Goal: Information Seeking & Learning: Learn about a topic

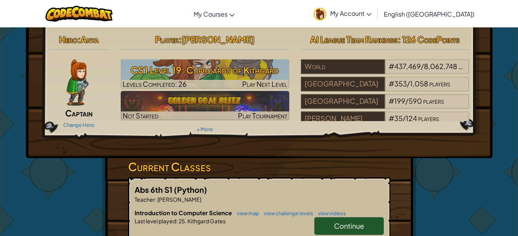
click at [364, 223] on link "Continue" at bounding box center [348, 226] width 69 height 18
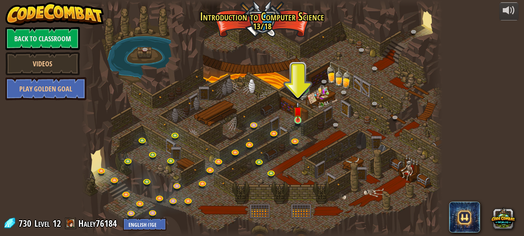
click at [300, 120] on img at bounding box center [298, 110] width 8 height 19
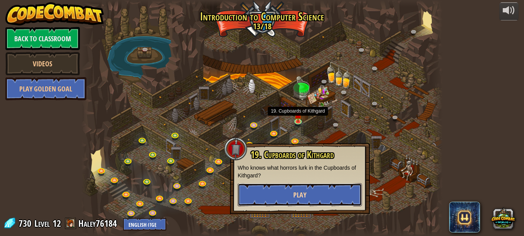
click at [312, 191] on button "Play" at bounding box center [300, 194] width 124 height 23
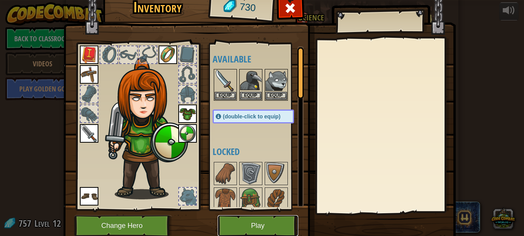
click at [250, 221] on button "Play" at bounding box center [258, 225] width 81 height 21
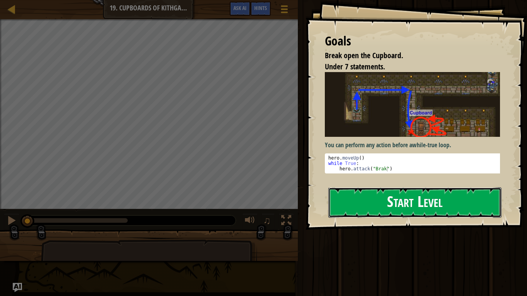
click at [381, 208] on button "Start Level" at bounding box center [414, 202] width 173 height 30
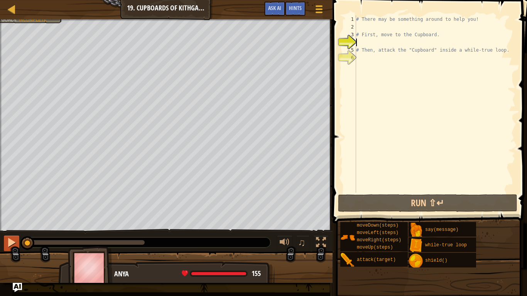
drag, startPoint x: 146, startPoint y: 245, endPoint x: 11, endPoint y: 243, distance: 134.6
click at [11, 236] on div "♫" at bounding box center [166, 240] width 333 height 23
click at [10, 236] on div at bounding box center [12, 243] width 10 height 10
drag, startPoint x: 37, startPoint y: 243, endPoint x: 7, endPoint y: 245, distance: 29.7
click at [7, 236] on div "♫" at bounding box center [166, 240] width 333 height 23
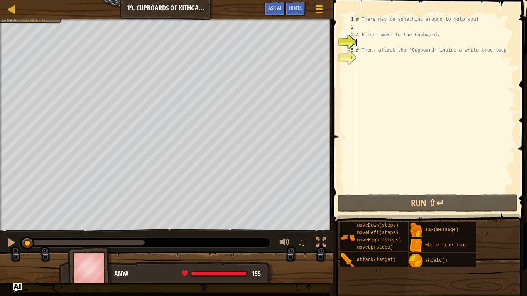
click at [372, 56] on div "# There may be something around to help you! # First, move to the Cupboard. # T…" at bounding box center [434, 111] width 161 height 193
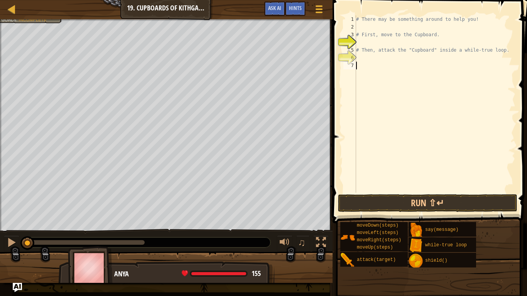
type textarea "h"
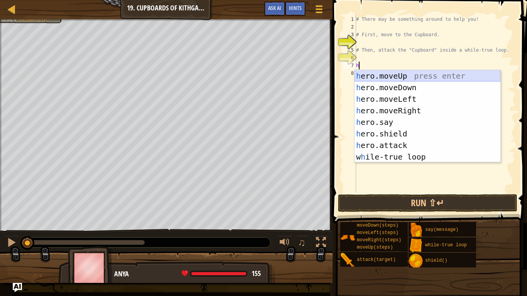
click at [379, 73] on div "h ero.moveUp press enter h ero.moveDown press enter h ero.moveLeft press enter …" at bounding box center [427, 128] width 146 height 116
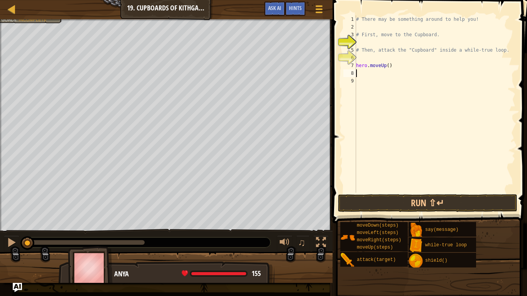
type textarea "h"
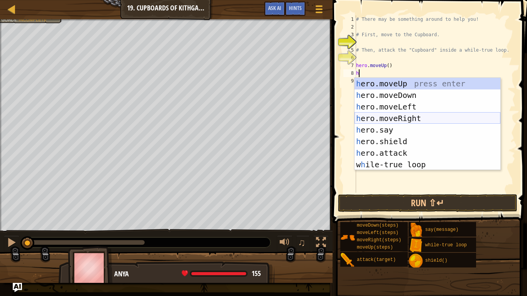
click at [400, 118] on div "h ero.moveUp press enter h ero.moveDown press enter h ero.moveLeft press enter …" at bounding box center [427, 136] width 146 height 116
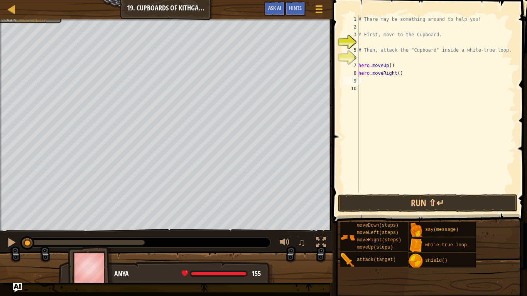
click at [395, 74] on div "# There may be something around to help you! # First, move to the Cupboard. # T…" at bounding box center [436, 111] width 159 height 193
type textarea "hero.moveRight(2)"
click at [408, 75] on div "# There may be something around to help you! # First, move to the Cupboard. # T…" at bounding box center [436, 111] width 159 height 193
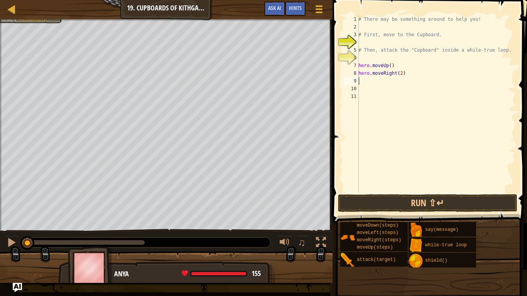
type textarea "h"
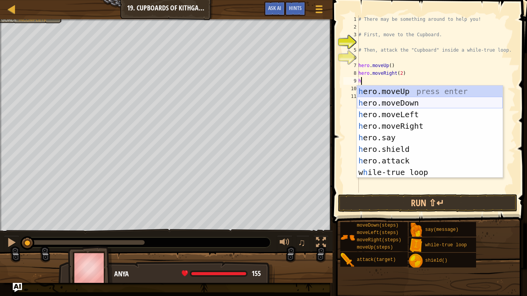
click at [404, 104] on div "h ero.moveUp press enter h ero.moveDown press enter h ero.moveLeft press enter …" at bounding box center [430, 144] width 146 height 116
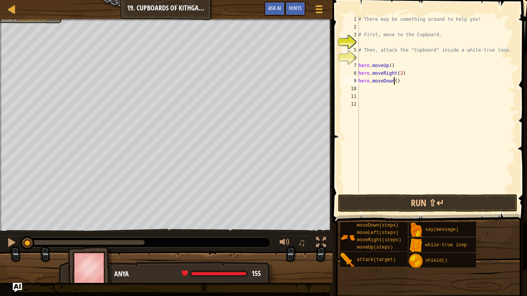
click at [394, 82] on div "# There may be something around to help you! # First, move to the Cupboard. # T…" at bounding box center [436, 111] width 159 height 193
type textarea "hero.moveDown(2)"
click at [400, 84] on div "# There may be something around to help you! # First, move to the Cupboard. # T…" at bounding box center [436, 111] width 159 height 193
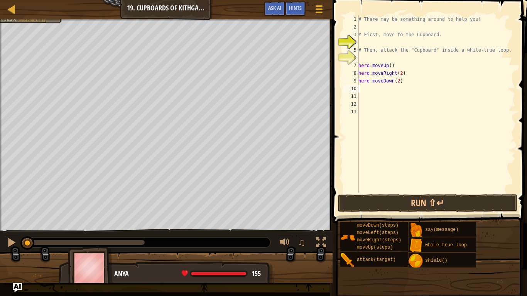
type textarea "h"
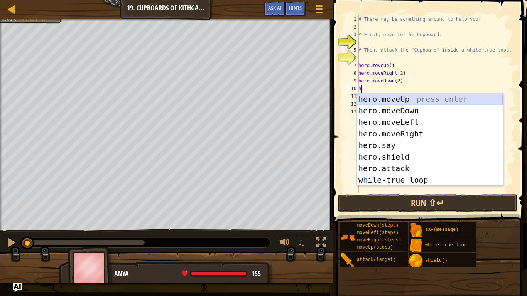
click at [402, 99] on div "h ero.moveUp press enter h ero.moveDown press enter h ero.moveLeft press enter …" at bounding box center [430, 151] width 146 height 116
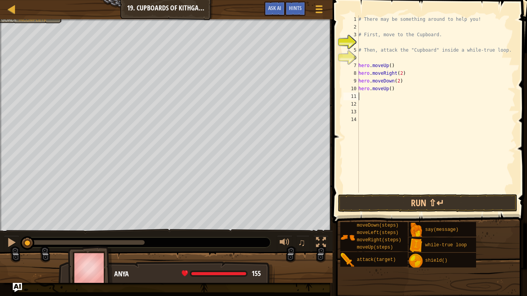
click at [390, 89] on div "# There may be something around to help you! # First, move to the Cupboard. # T…" at bounding box center [436, 111] width 159 height 193
type textarea "hero.moveUp(2)"
click at [402, 93] on div "# There may be something around to help you! # First, move to the Cupboard. # T…" at bounding box center [436, 111] width 159 height 193
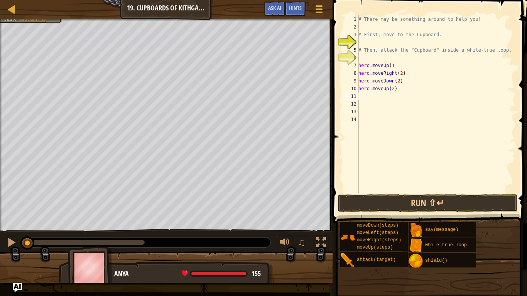
click at [402, 91] on div "# There may be something around to help you! # First, move to the Cupboard. # T…" at bounding box center [436, 111] width 159 height 193
type textarea "hero.moveUp(2)"
click at [411, 95] on div "# There may be something around to help you! # First, move to the Cupboard. # T…" at bounding box center [436, 111] width 159 height 193
type textarea "h"
click at [445, 202] on button "Run ⇧↵" at bounding box center [428, 203] width 180 height 18
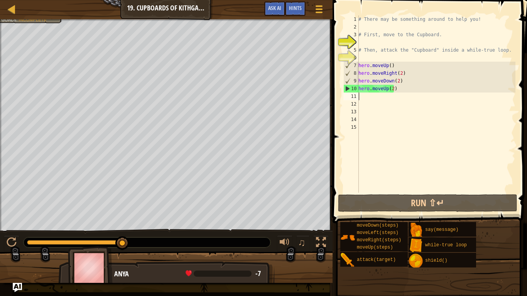
click at [403, 89] on div "# There may be something around to help you! # First, move to the Cupboard. # T…" at bounding box center [436, 111] width 159 height 193
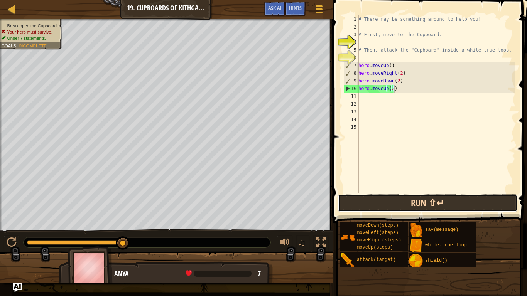
click at [365, 203] on button "Run ⇧↵" at bounding box center [428, 203] width 180 height 18
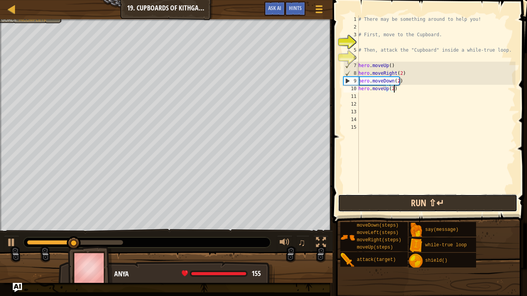
click at [365, 199] on button "Run ⇧↵" at bounding box center [428, 203] width 180 height 18
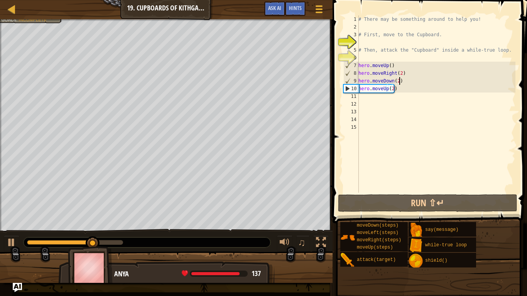
click at [402, 81] on div "# There may be something around to help you! # First, move to the Cupboard. # T…" at bounding box center [436, 111] width 159 height 193
type textarea "hero.moveDown(2)"
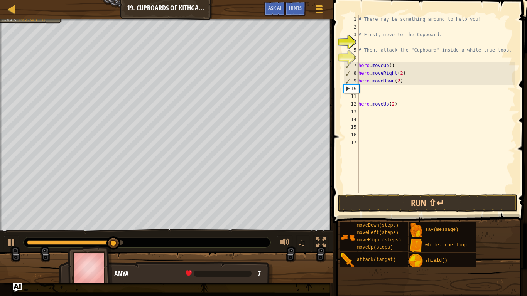
click at [365, 88] on div "# There may be something around to help you! # First, move to the Cupboard. # T…" at bounding box center [436, 111] width 159 height 193
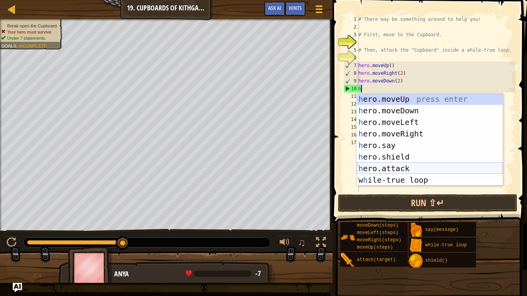
click at [396, 169] on div "h ero.moveUp press enter h ero.moveDown press enter h ero.moveLeft press enter …" at bounding box center [430, 151] width 146 height 116
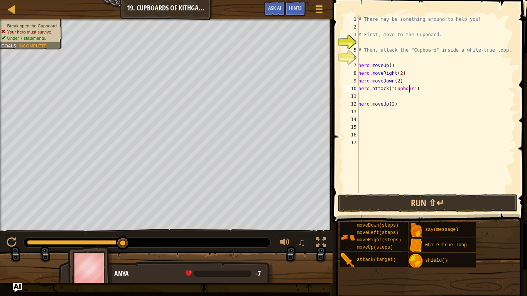
scroll to position [3, 4]
type textarea "hero.attack("Cupboard")"
click at [424, 89] on div "# There may be something around to help you! # First, move to the Cupboard. # T…" at bounding box center [436, 111] width 159 height 193
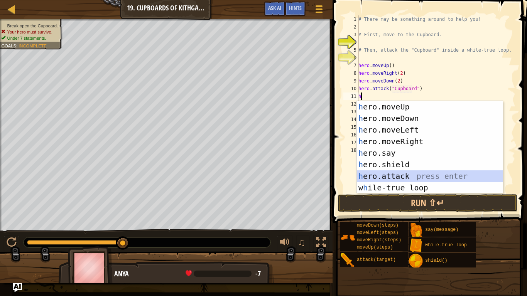
click at [398, 181] on div "h ero.moveUp press enter h ero.moveDown press enter h ero.moveLeft press enter …" at bounding box center [430, 159] width 146 height 116
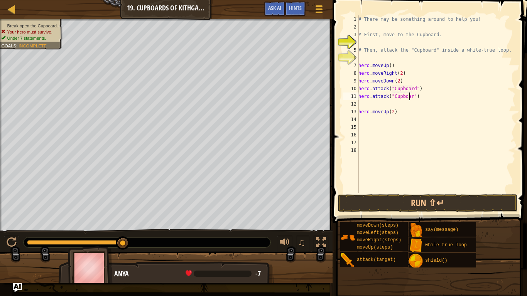
scroll to position [3, 4]
click at [386, 109] on div "# There may be something around to help you! # First, move to the Cupboard. # T…" at bounding box center [436, 111] width 159 height 193
type textarea "hero.moveUp(2)"
click at [402, 108] on div "# There may be something around to help you! # First, move to the Cupboard. # T…" at bounding box center [436, 111] width 159 height 193
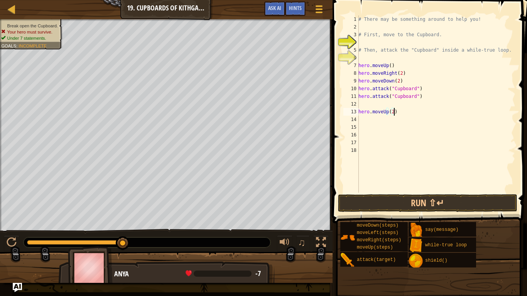
click at [404, 106] on div "# There may be something around to help you! # First, move to the Cupboard. # T…" at bounding box center [436, 111] width 159 height 193
click at [362, 111] on div "# There may be something around to help you! # First, move to the Cupboard. # T…" at bounding box center [436, 111] width 159 height 193
click at [362, 112] on div "# There may be something around to help you! # First, move to the Cupboard. # T…" at bounding box center [436, 111] width 159 height 193
click at [359, 112] on div "# There may be something around to help you! # First, move to the Cupboard. # T…" at bounding box center [436, 111] width 159 height 193
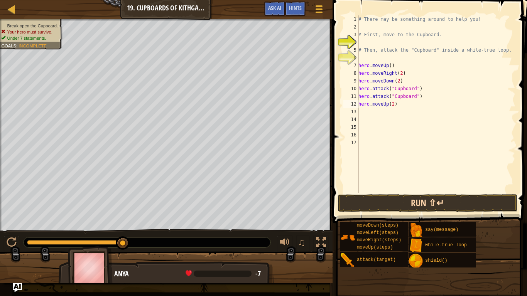
type textarea "hero.moveUp(2)"
click at [457, 208] on button "Run ⇧↵" at bounding box center [428, 203] width 180 height 18
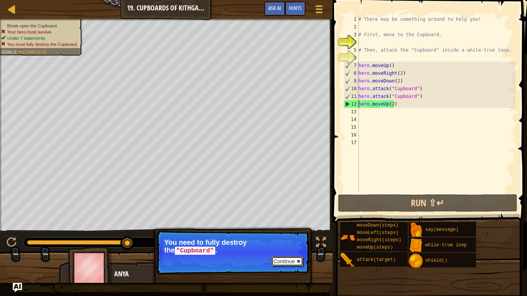
click at [292, 236] on button "Continue" at bounding box center [287, 262] width 32 height 10
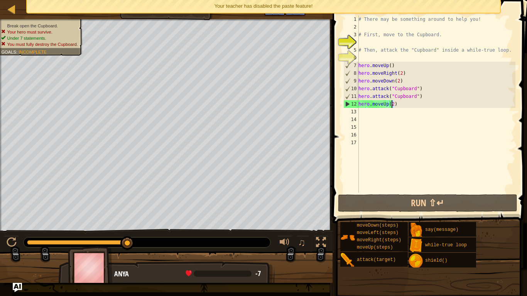
drag, startPoint x: 399, startPoint y: 108, endPoint x: 394, endPoint y: 106, distance: 5.4
click at [394, 106] on div "# There may be something around to help you! # First, move to the Cupboard. # T…" at bounding box center [436, 111] width 159 height 193
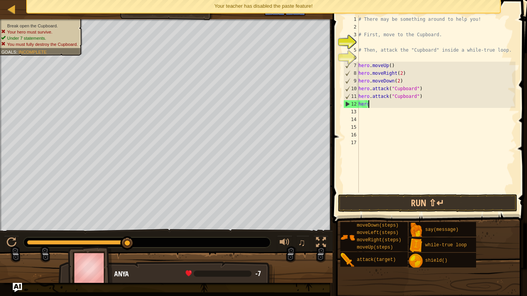
type textarea "h"
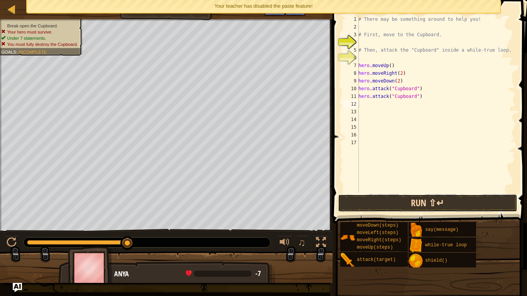
click at [419, 199] on button "Run ⇧↵" at bounding box center [428, 203] width 180 height 18
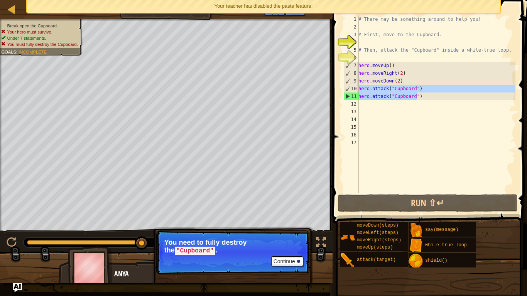
drag, startPoint x: 417, startPoint y: 95, endPoint x: 358, endPoint y: 90, distance: 58.5
click at [358, 90] on div "1 2 3 4 5 6 7 8 9 10 11 12 13 14 15 16 17 # There may be something around to he…" at bounding box center [429, 103] width 174 height 177
type textarea "hero.attack("Cupboard") hero.attack("Cupboard")"
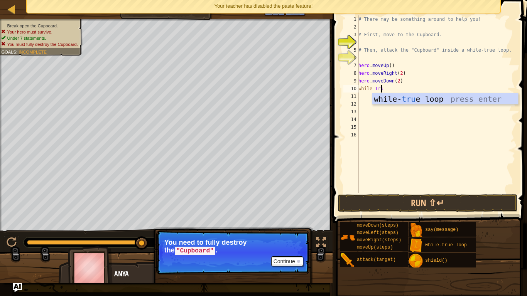
scroll to position [3, 2]
type textarea "while True:"
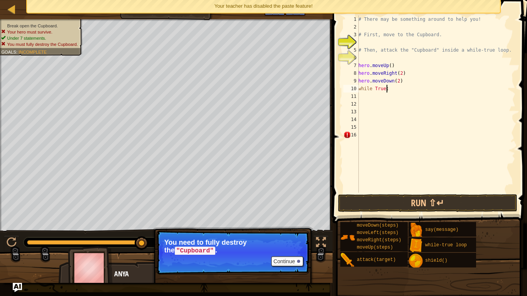
scroll to position [3, 0]
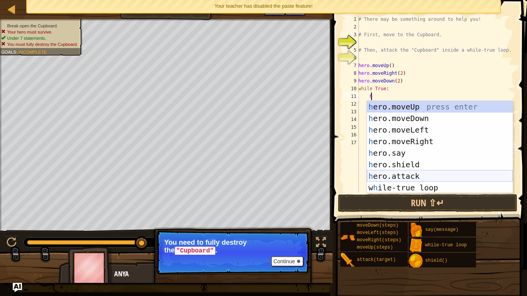
click at [397, 173] on div "h ero.moveUp press enter h ero.moveDown press enter h ero.moveLeft press enter …" at bounding box center [440, 159] width 146 height 116
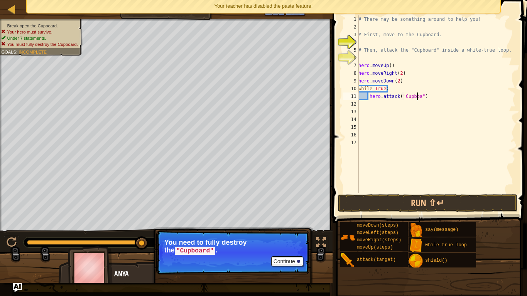
scroll to position [3, 5]
type textarea "hero.attack("Cupboard")"
click at [432, 200] on button "Run ⇧↵" at bounding box center [428, 203] width 180 height 18
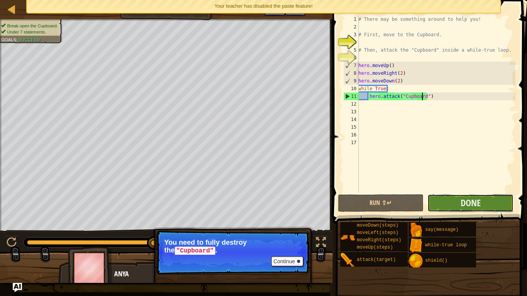
click at [442, 203] on button "Done" at bounding box center [470, 203] width 86 height 18
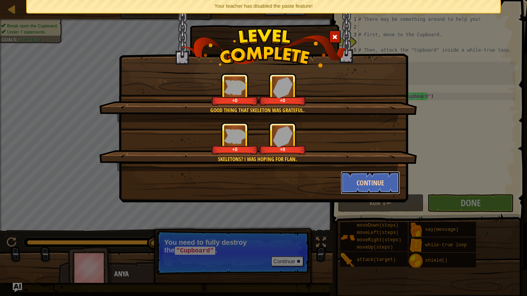
click at [389, 187] on button "Continue" at bounding box center [371, 182] width 60 height 23
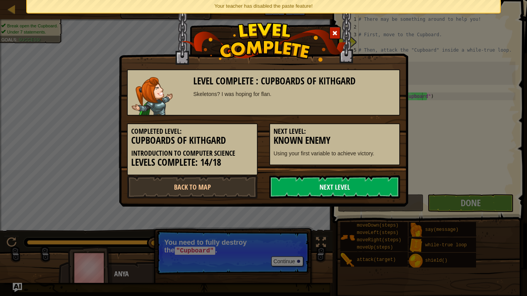
click at [390, 181] on link "Next Level" at bounding box center [334, 187] width 131 height 23
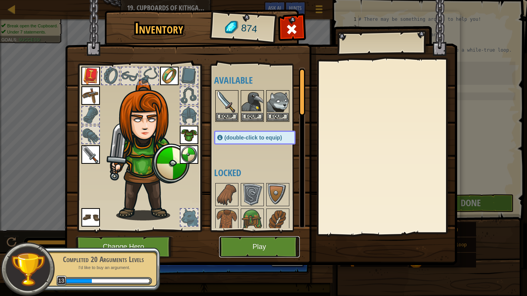
drag, startPoint x: 281, startPoint y: 250, endPoint x: 247, endPoint y: 244, distance: 34.1
click at [247, 236] on button "Play" at bounding box center [259, 246] width 81 height 21
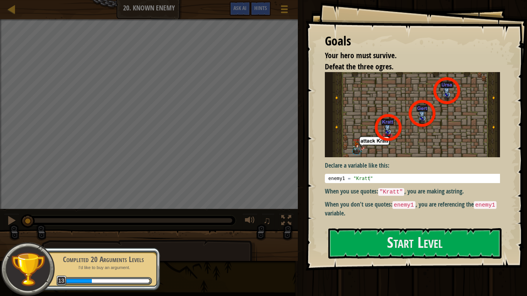
click at [401, 124] on img at bounding box center [415, 114] width 181 height 85
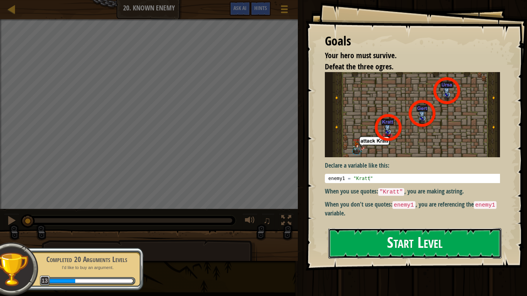
click at [380, 236] on button "Start Level" at bounding box center [414, 243] width 173 height 30
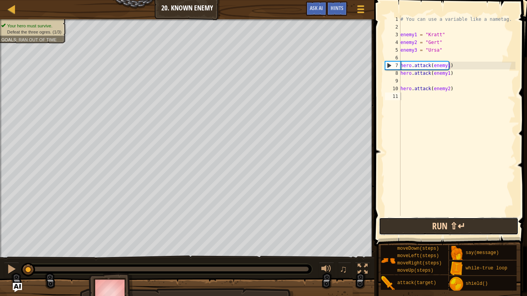
click at [418, 225] on button "Run ⇧↵" at bounding box center [448, 227] width 139 height 18
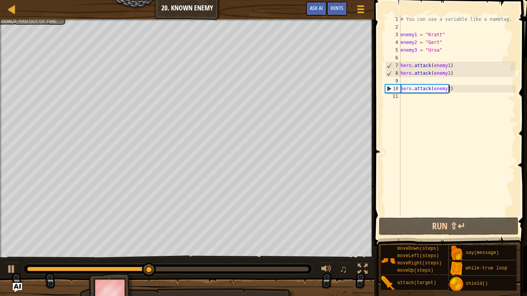
click at [451, 89] on div "# You can use a variable like a nametag. enemy1 = "[PERSON_NAME]" enemy2 = "[PE…" at bounding box center [457, 123] width 116 height 216
type textarea "hero.attack(enemy2)"
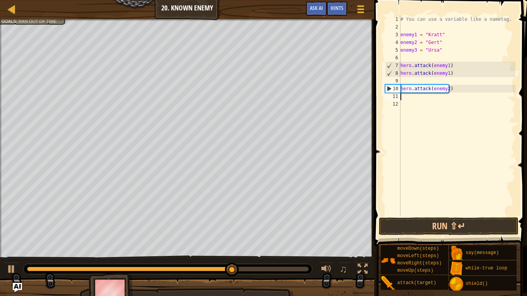
scroll to position [3, 0]
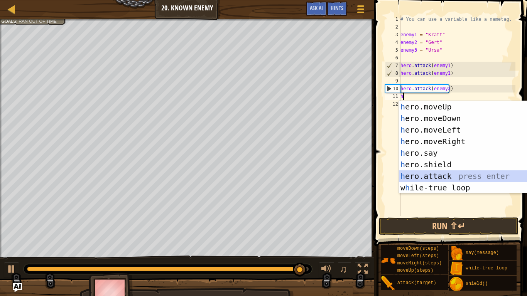
click at [449, 176] on div "h ero.moveUp press enter h ero.moveDown press enter h ero.moveLeft press enter …" at bounding box center [472, 159] width 146 height 116
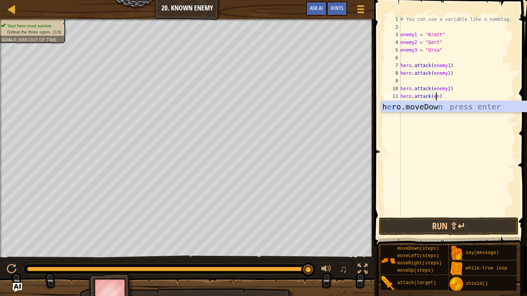
scroll to position [3, 3]
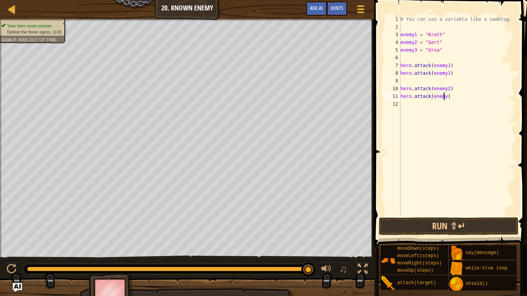
type textarea "hero.attack(enemy1)"
click at [451, 97] on div "# You can use a variable like a nametag. enemy1 = "[PERSON_NAME]" enemy2 = "[PE…" at bounding box center [457, 123] width 116 height 216
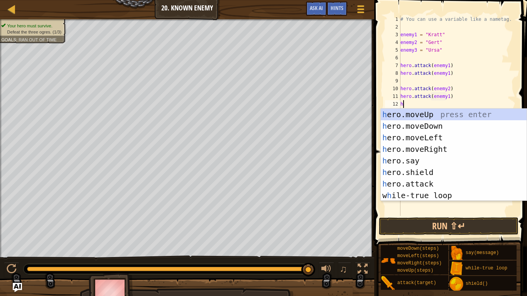
click at [446, 98] on div "# You can use a variable like a nametag. enemy1 = "[PERSON_NAME]" enemy2 = "[PE…" at bounding box center [457, 123] width 116 height 216
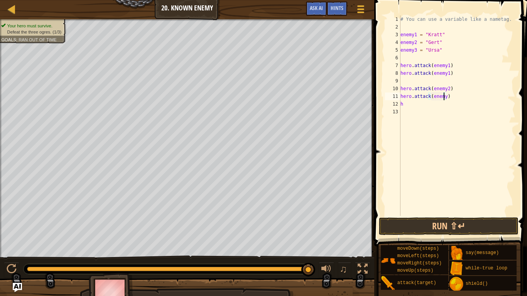
type textarea "hero.attack(enemy2)"
click at [451, 98] on div "# You can use a variable like a nametag. enemy1 = "[PERSON_NAME]" enemy2 = "[PE…" at bounding box center [457, 123] width 116 height 216
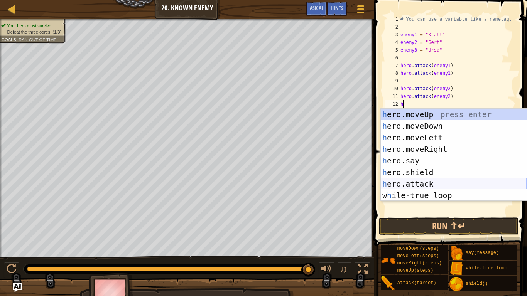
click at [434, 182] on div "h ero.moveUp press enter h ero.moveDown press enter h ero.moveLeft press enter …" at bounding box center [454, 167] width 146 height 116
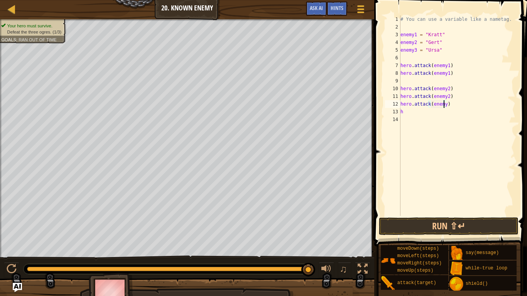
scroll to position [3, 3]
click at [460, 110] on div "# You can use a variable like a nametag. enemy1 = "[PERSON_NAME]" enemy2 = "[PE…" at bounding box center [457, 123] width 116 height 216
type textarea "h"
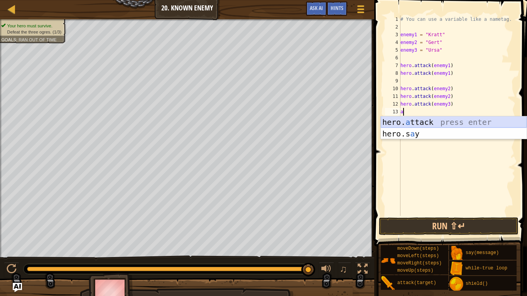
click at [449, 121] on div "hero. a ttack press enter hero.s a y press enter" at bounding box center [454, 139] width 146 height 46
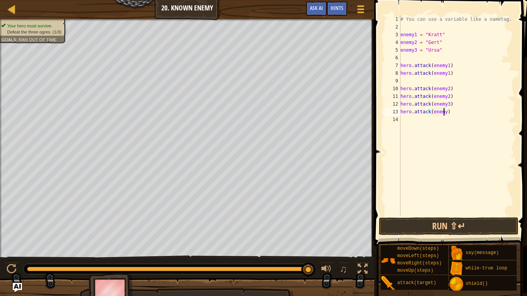
scroll to position [3, 3]
type textarea "hero.attack(enemy3)"
click at [467, 227] on button "Run ⇧↵" at bounding box center [448, 227] width 139 height 18
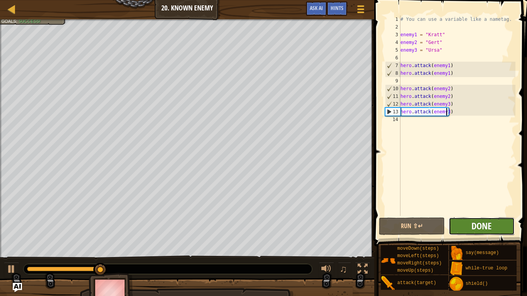
click at [474, 230] on span "Done" at bounding box center [481, 226] width 20 height 12
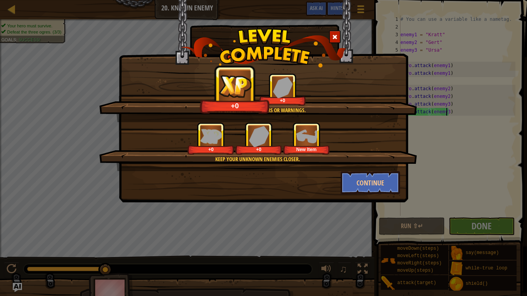
click at [360, 157] on div "Keep your unknown enemies closer." at bounding box center [257, 159] width 243 height 8
click at [368, 185] on button "Continue" at bounding box center [371, 182] width 60 height 23
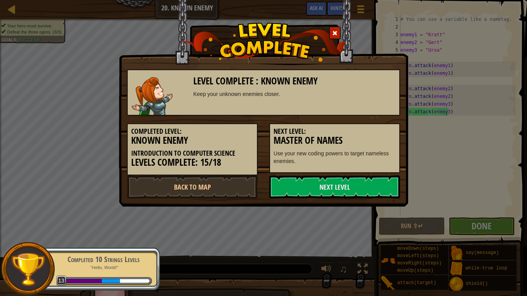
click at [368, 185] on link "Next Level" at bounding box center [334, 187] width 131 height 23
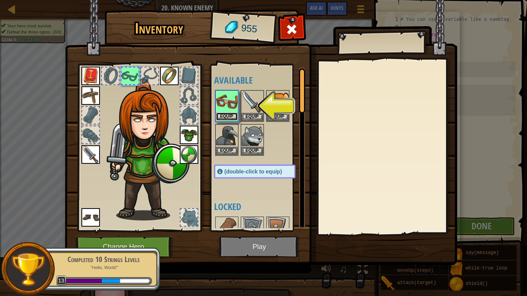
click at [222, 116] on button "Equip" at bounding box center [227, 117] width 22 height 8
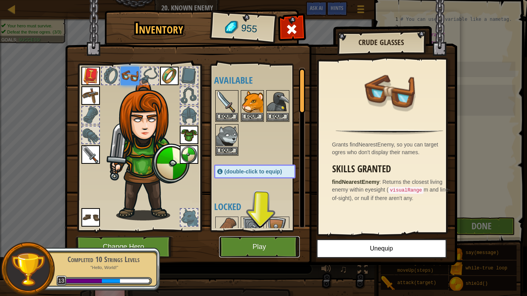
click at [257, 236] on button "Play" at bounding box center [259, 246] width 81 height 21
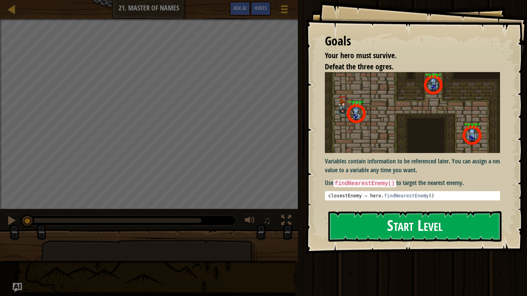
click at [388, 236] on button "Start Level" at bounding box center [414, 226] width 173 height 30
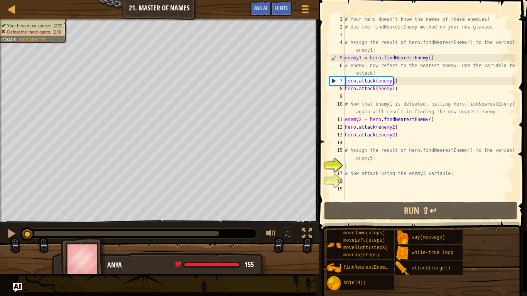
click at [377, 220] on span at bounding box center [423, 105] width 214 height 254
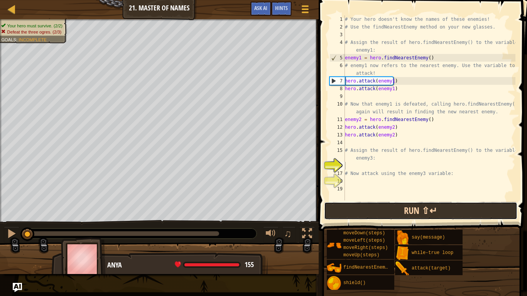
click at [373, 219] on button "Run ⇧↵" at bounding box center [420, 211] width 193 height 18
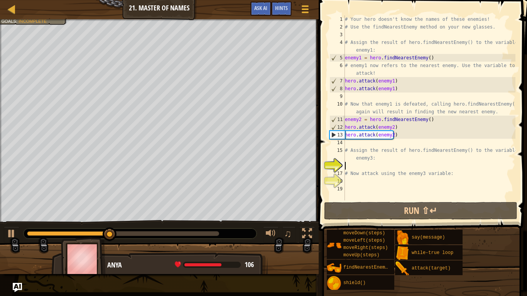
click at [381, 160] on div "# Your hero doesn't know the names of these enemies! # Use the findNearestEnemy…" at bounding box center [429, 115] width 172 height 201
type textarea "# Assign the result of hero.findNearestEnemy() to the variable enemy3:"
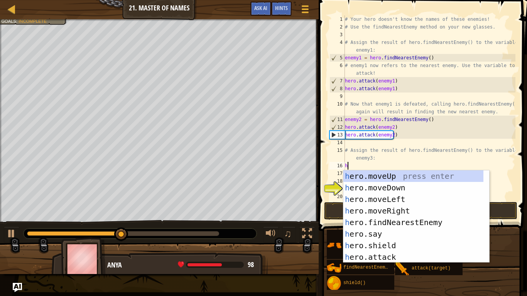
scroll to position [3, 0]
click at [381, 236] on div "h ero.moveUp press enter h ero.moveDown press enter h ero.moveLeft press enter …" at bounding box center [413, 228] width 140 height 116
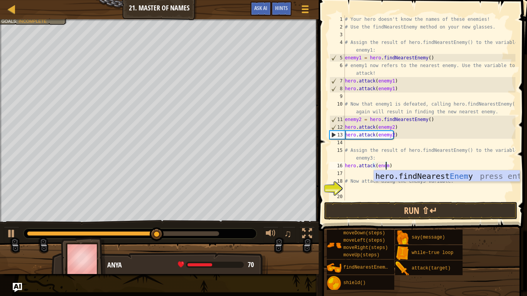
scroll to position [3, 3]
click at [401, 178] on div "hero.findNearest Enem y press enter" at bounding box center [447, 187] width 146 height 35
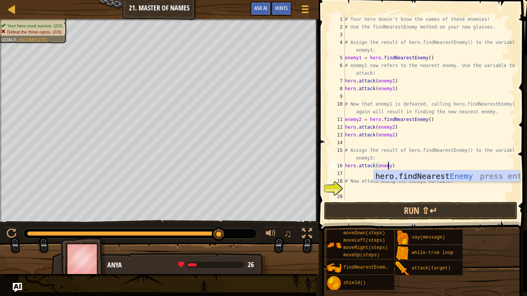
type textarea "hero.attack(enemy3)"
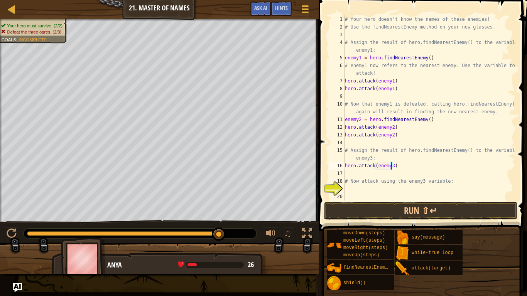
click at [398, 166] on div "# Your hero doesn't know the names of these enemies! # Use the findNearestEnemy…" at bounding box center [429, 115] width 172 height 201
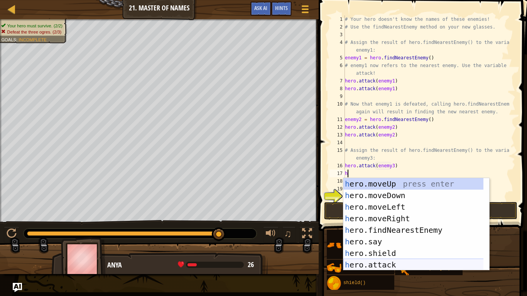
click at [399, 236] on div "h ero.moveUp press enter h ero.moveDown press enter h ero.moveLeft press enter …" at bounding box center [416, 236] width 146 height 116
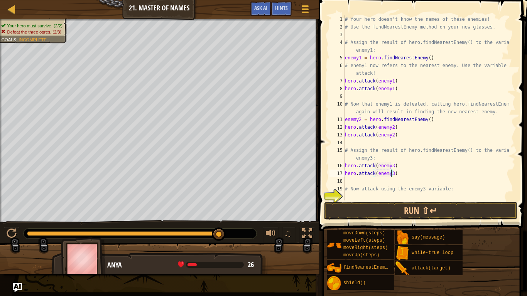
scroll to position [3, 3]
click at [402, 208] on button "Run ⇧↵" at bounding box center [420, 211] width 193 height 18
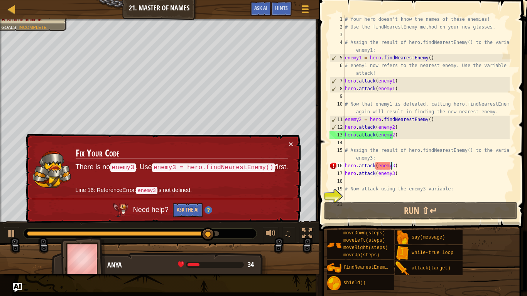
click at [391, 166] on div "# Your hero doesn't know the names of these enemies! # Use the findNearestEnemy…" at bounding box center [426, 115] width 166 height 201
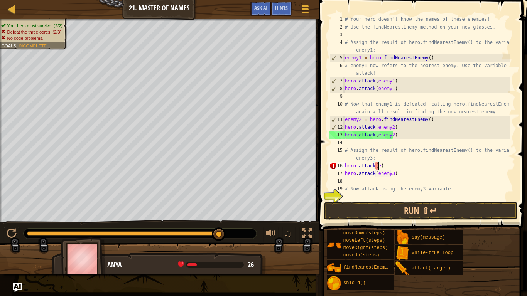
scroll to position [3, 2]
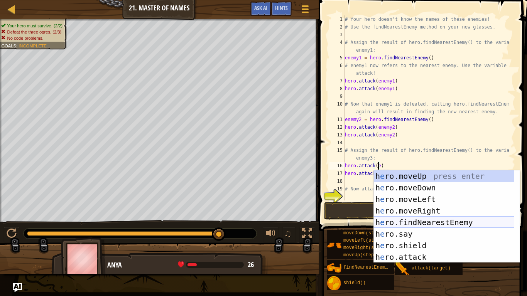
click at [415, 223] on div "h e ro.moveUp press enter h e ro.moveDown press enter h e ro.moveLeft press ent…" at bounding box center [447, 228] width 146 height 116
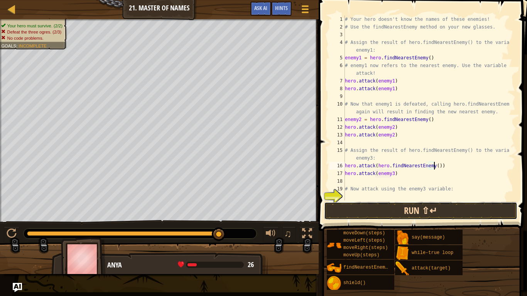
click at [434, 211] on button "Run ⇧↵" at bounding box center [420, 211] width 193 height 18
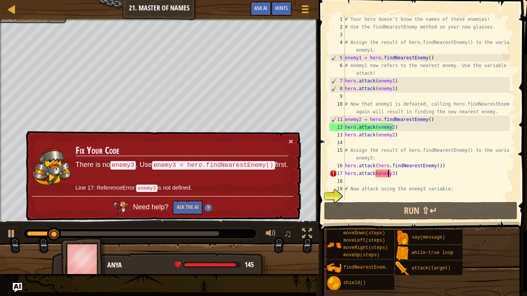
click at [389, 173] on div "# Your hero doesn't know the names of these enemies! # Use the findNearestEnemy…" at bounding box center [426, 115] width 166 height 201
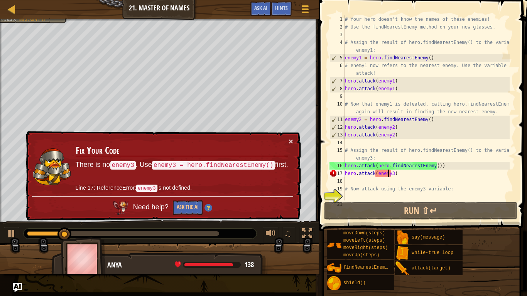
click at [392, 174] on div "# Your hero doesn't know the names of these enemies! # Use the findNearestEnemy…" at bounding box center [426, 115] width 166 height 201
click at [390, 174] on div "# Your hero doesn't know the names of these enemies! # Use the findNearestEnemy…" at bounding box center [426, 115] width 166 height 201
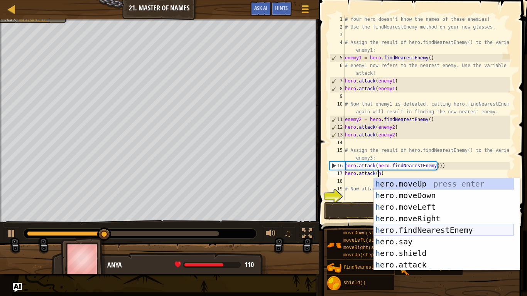
click at [429, 228] on div "h ero.moveUp press enter h ero.moveDown press enter h ero.moveLeft press enter …" at bounding box center [444, 236] width 140 height 116
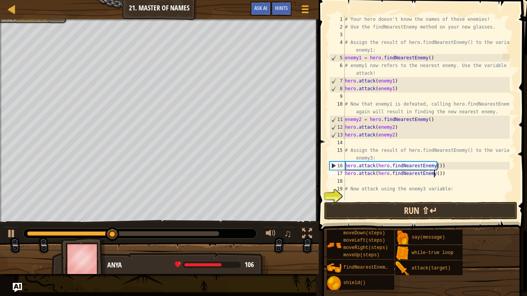
type textarea "hero.attack(hero.findNearestEnemy())"
click at [418, 209] on button "Run ⇧↵" at bounding box center [420, 211] width 193 height 18
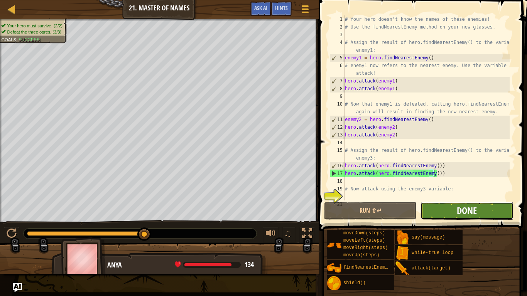
click at [458, 206] on span "Done" at bounding box center [467, 210] width 20 height 12
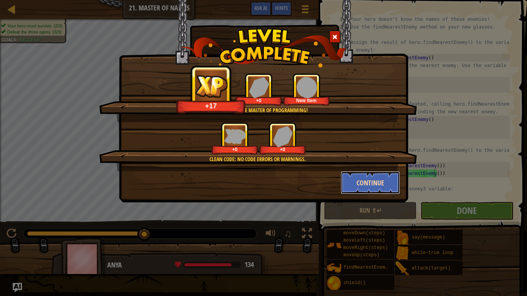
click at [383, 187] on button "Continue" at bounding box center [371, 182] width 60 height 23
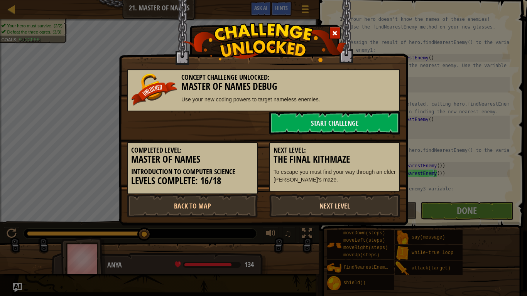
click at [345, 206] on link "Next Level" at bounding box center [334, 205] width 131 height 23
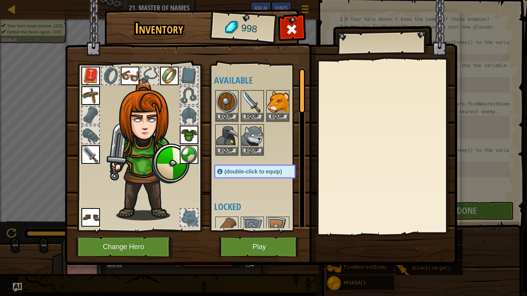
click at [345, 206] on div at bounding box center [387, 147] width 136 height 173
click at [276, 236] on button "Play" at bounding box center [259, 246] width 81 height 21
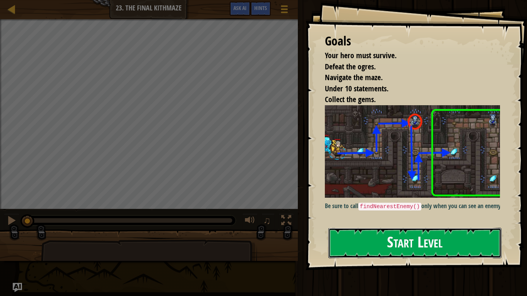
click at [398, 229] on button "Start Level" at bounding box center [414, 243] width 173 height 30
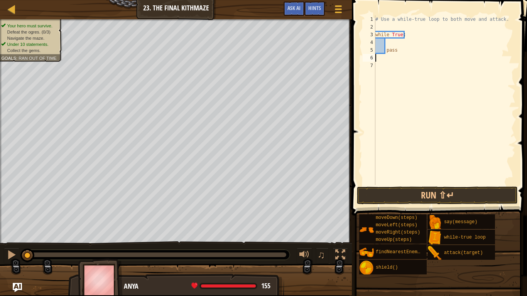
type textarea "h"
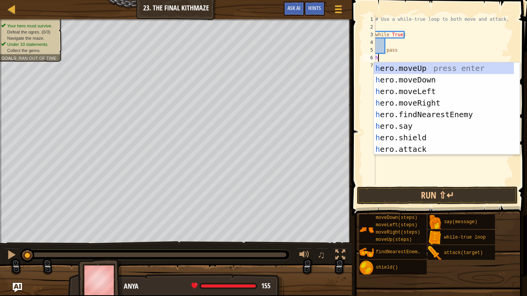
scroll to position [3, 0]
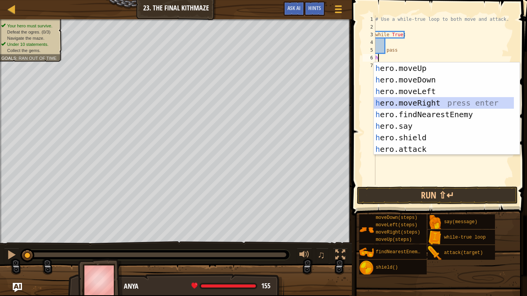
click at [425, 100] on div "h ero.moveUp press enter h ero.moveDown press enter h ero.moveLeft press enter …" at bounding box center [444, 120] width 140 height 116
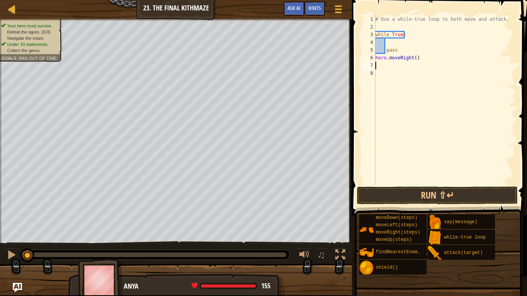
type textarea "h"
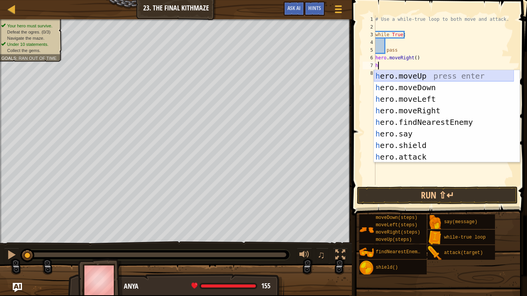
click at [422, 72] on div "h ero.moveUp press enter h ero.moveDown press enter h ero.moveLeft press enter …" at bounding box center [444, 128] width 140 height 116
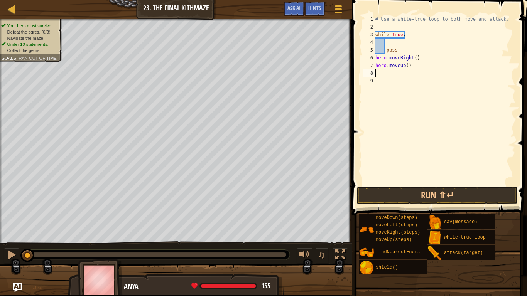
type textarea "h"
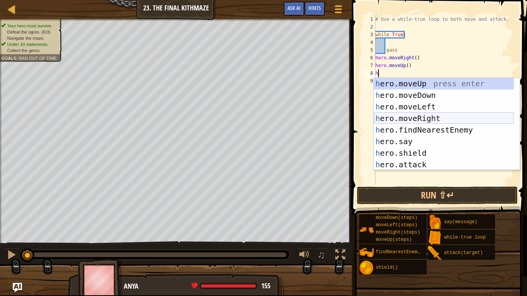
click at [432, 116] on div "h ero.moveUp press enter h ero.moveDown press enter h ero.moveLeft press enter …" at bounding box center [444, 136] width 140 height 116
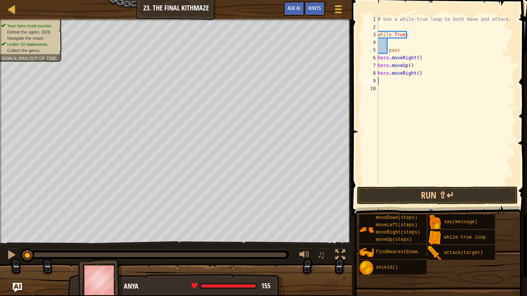
type textarea "h"
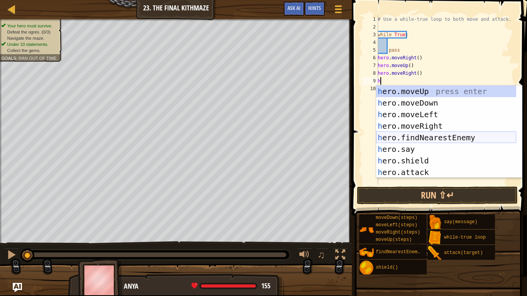
click at [440, 139] on div "h ero.moveUp press enter h ero.moveDown press enter h ero.moveLeft press enter …" at bounding box center [446, 144] width 140 height 116
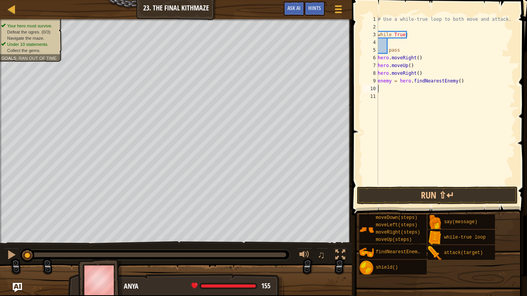
type textarea "h"
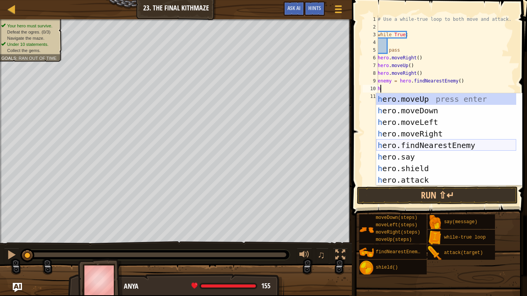
click at [432, 145] on div "h ero.moveUp press enter h ero.moveDown press enter h ero.moveLeft press enter …" at bounding box center [446, 151] width 140 height 116
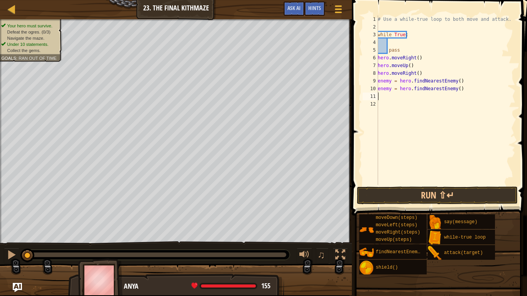
type textarea "h"
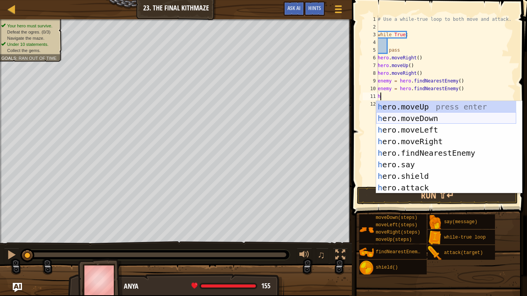
click at [418, 121] on div "h ero.moveUp press enter h ero.moveDown press enter h ero.moveLeft press enter …" at bounding box center [446, 159] width 140 height 116
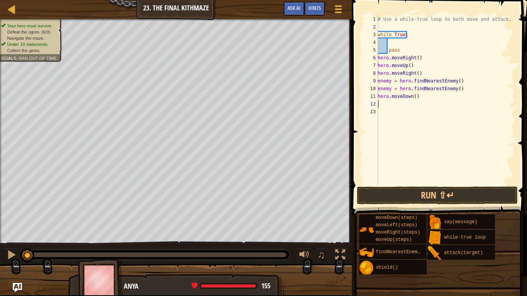
click at [414, 93] on div "# Use a while-true loop to both move and attack. while True : pass hero . moveR…" at bounding box center [445, 107] width 139 height 185
type textarea "hero.moveDown(2)"
click at [419, 97] on div "# Use a while-true loop to both move and attack. while True : pass hero . moveR…" at bounding box center [445, 107] width 139 height 185
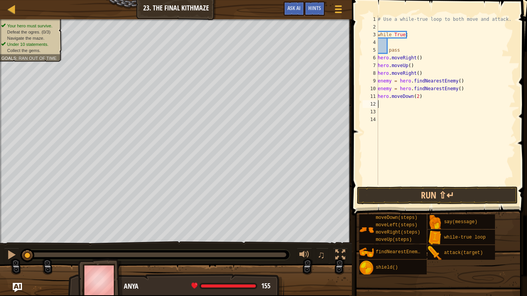
type textarea "h"
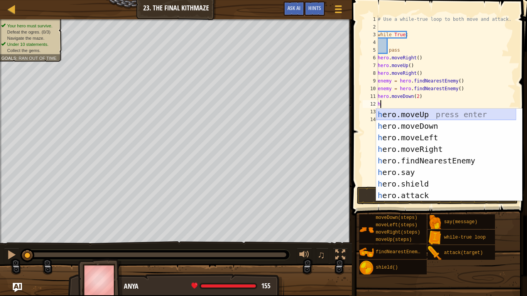
click at [431, 115] on div "h ero.moveUp press enter h ero.moveDown press enter h ero.moveLeft press enter …" at bounding box center [446, 167] width 140 height 116
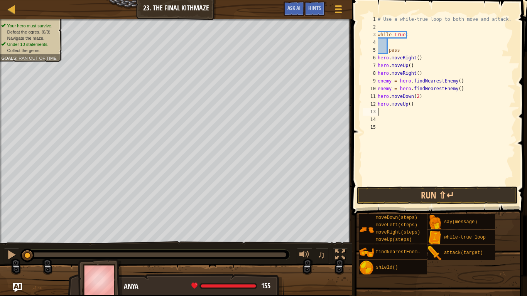
type textarea "h"
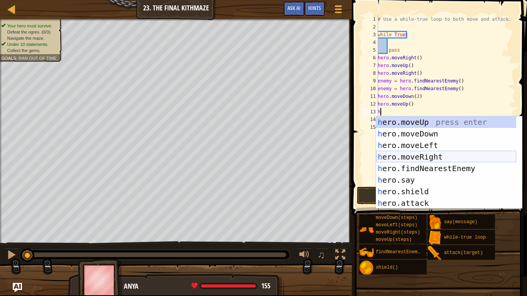
click at [437, 154] on div "h ero.moveUp press enter h ero.moveDown press enter h ero.moveLeft press enter …" at bounding box center [446, 174] width 140 height 116
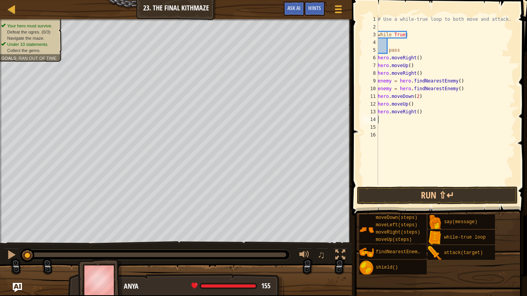
type textarea "h"
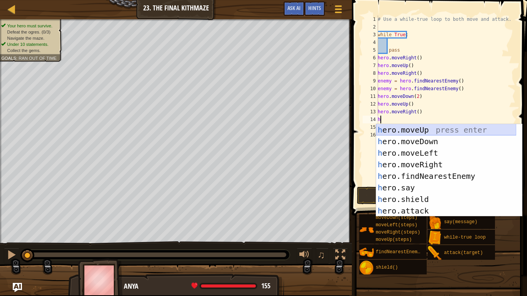
click at [430, 127] on div "h ero.moveUp press enter h ero.moveDown press enter h ero.moveLeft press enter …" at bounding box center [446, 182] width 140 height 116
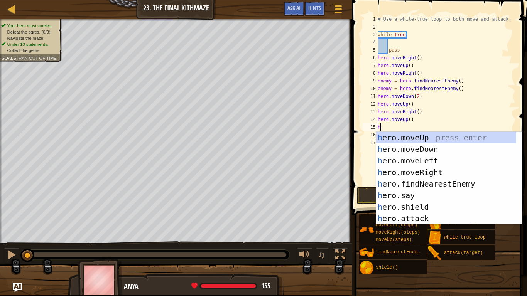
type textarea "h"
click at [437, 186] on div "h ero.moveUp press enter h ero.moveDown press enter h ero.moveLeft press enter …" at bounding box center [446, 190] width 140 height 116
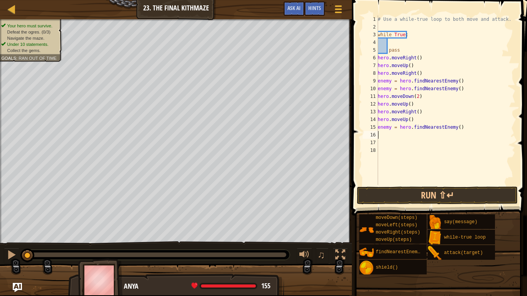
type textarea "h"
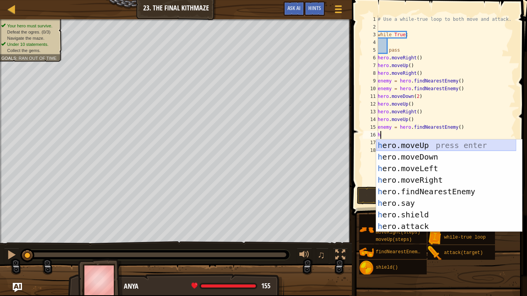
click at [429, 144] on div "h ero.moveUp press enter h ero.moveDown press enter h ero.moveLeft press enter …" at bounding box center [446, 198] width 140 height 116
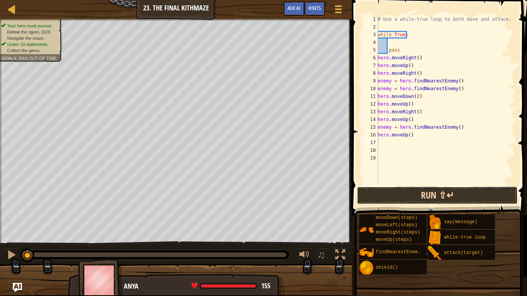
click at [422, 193] on button "Run ⇧↵" at bounding box center [437, 196] width 161 height 18
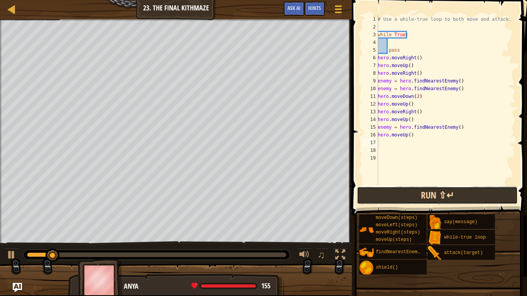
click at [417, 198] on button "Run ⇧↵" at bounding box center [437, 196] width 161 height 18
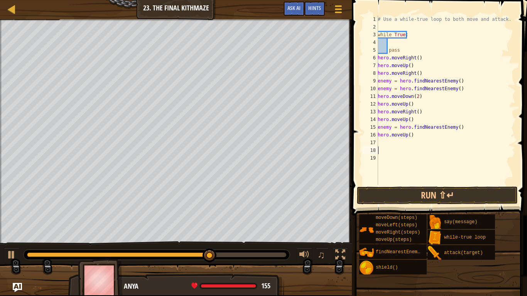
click at [378, 154] on div "# Use a while-true loop to both move and attack. while True : pass hero . moveR…" at bounding box center [445, 107] width 139 height 185
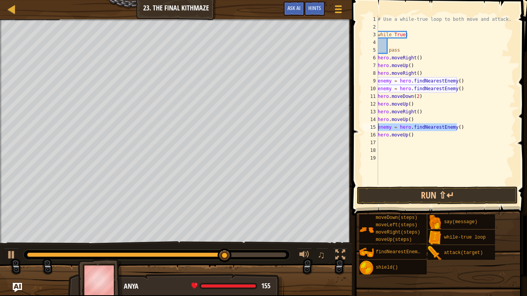
drag, startPoint x: 456, startPoint y: 127, endPoint x: 377, endPoint y: 128, distance: 79.5
click at [377, 128] on div "1 2 3 4 5 6 7 8 9 10 11 12 13 14 15 16 17 18 19 # Use a while-true loop to both…" at bounding box center [438, 100] width 154 height 170
type textarea "enemy = hero.findNearestEnemy()"
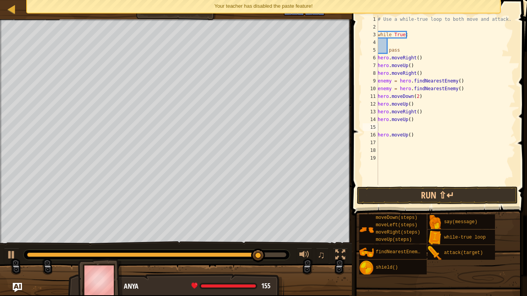
click at [348, 0] on div "Your teacher has disabled the paste feature!" at bounding box center [263, 6] width 473 height 13
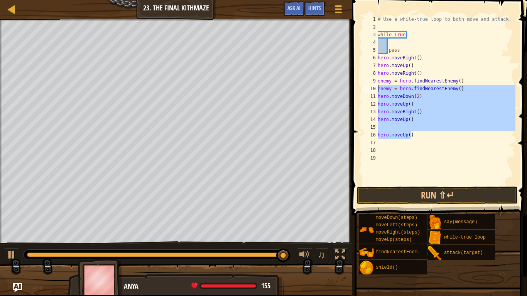
drag, startPoint x: 412, startPoint y: 135, endPoint x: 377, endPoint y: 92, distance: 55.4
click at [377, 92] on div "hero.moveUp() 1 2 3 4 5 6 7 8 9 10 11 12 13 14 15 16 17 18 19 # Use a while-tru…" at bounding box center [438, 100] width 154 height 170
type textarea "enemy = hero.findNearestEnemy() hero.moveDown(2)"
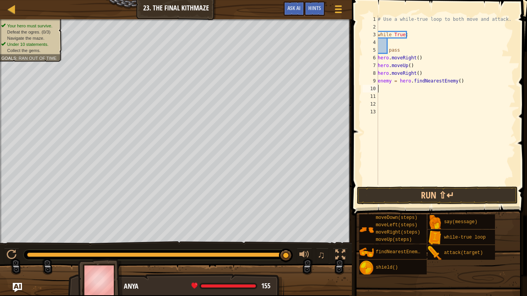
click at [401, 51] on div "# Use a while-true loop to both move and attack. while True : pass hero . moveR…" at bounding box center [445, 107] width 139 height 185
type textarea "p"
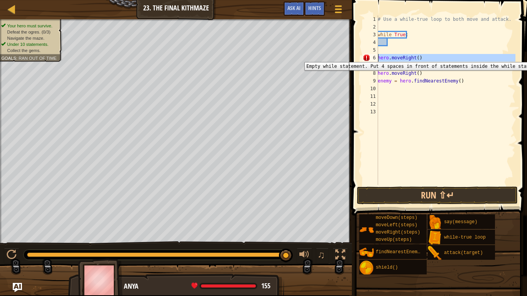
click at [377, 56] on div "6" at bounding box center [370, 58] width 15 height 8
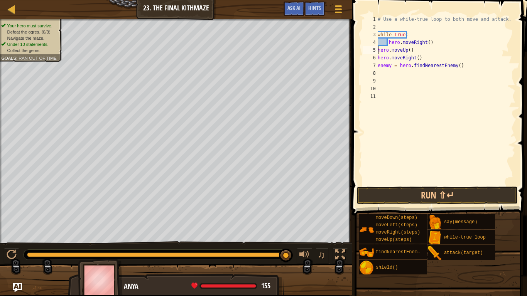
click at [378, 51] on div "# Use a while-true loop to both move and attack. while True : hero . moveRight …" at bounding box center [445, 107] width 139 height 185
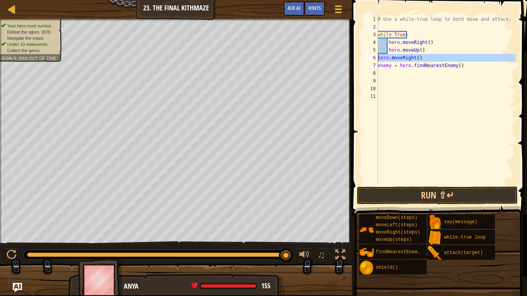
click at [378, 56] on div "6" at bounding box center [370, 58] width 15 height 8
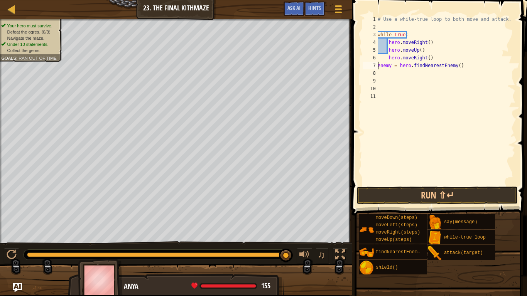
click at [378, 65] on div "# Use a while-true loop to both move and attack. while True : hero . moveRight …" at bounding box center [445, 107] width 139 height 185
click at [424, 50] on div "# Use a while-true loop to both move and attack. while True : hero . moveRight …" at bounding box center [445, 107] width 139 height 185
type textarea "hero.moveUp()"
type textarea "enemy = h"
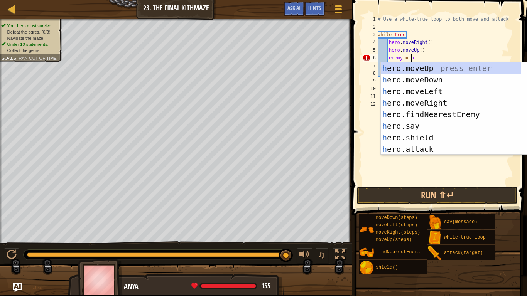
scroll to position [3, 2]
click at [435, 112] on div "h ero.moveUp press enter h ero.moveDown press enter h ero.moveLeft press enter …" at bounding box center [454, 120] width 146 height 116
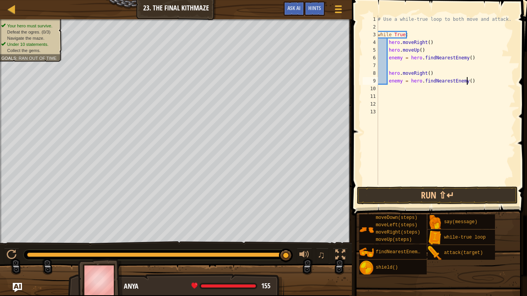
click at [470, 79] on div "# Use a while-true loop to both move and attack. while True : hero . moveRight …" at bounding box center [445, 107] width 139 height 185
type textarea "e"
type textarea "hero.moveRight()"
click at [436, 68] on div "# Use a while-true loop to both move and attack. while True : hero . moveRight …" at bounding box center [445, 107] width 139 height 185
type textarea "h"
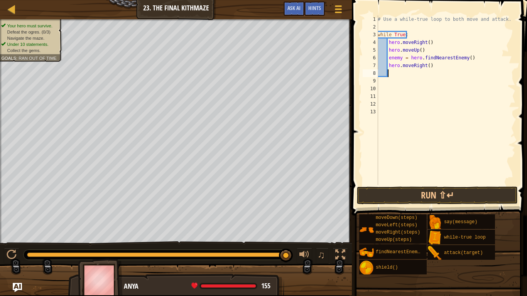
scroll to position [3, 1]
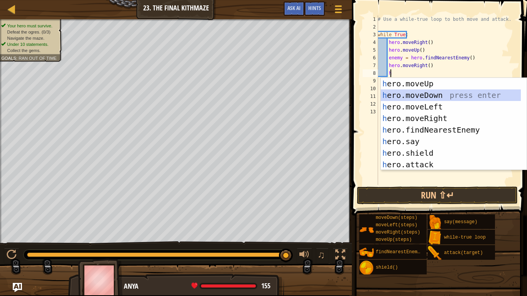
click at [429, 92] on div "h ero.moveUp press enter h ero.moveDown press enter h ero.moveLeft press enter …" at bounding box center [451, 136] width 140 height 116
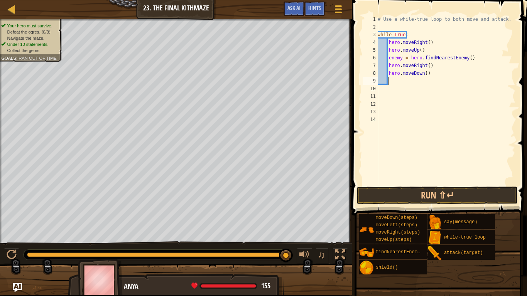
click at [423, 73] on div "# Use a while-true loop to both move and attack. while True : hero . moveRight …" at bounding box center [445, 107] width 139 height 185
type textarea "hero.moveDown(2)"
type textarea "h"
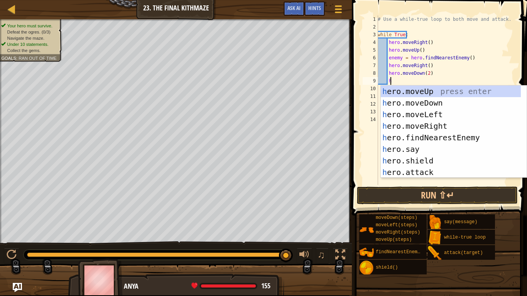
scroll to position [3, 1]
click at [427, 92] on div "h ero.moveUp press enter h ero.moveDown press enter h ero.moveLeft press enter …" at bounding box center [451, 144] width 140 height 116
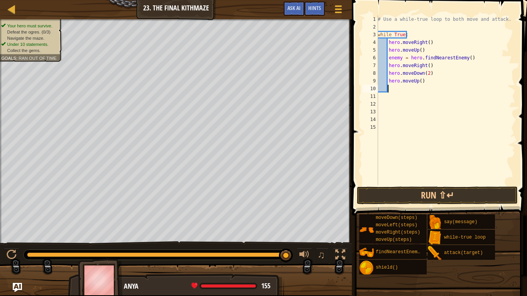
scroll to position [3, 0]
click at [467, 59] on div "# Use a while-true loop to both move and attack. while True : hero . moveRight …" at bounding box center [445, 107] width 139 height 185
type textarea "enemy = hero.findNearestEnemy()"
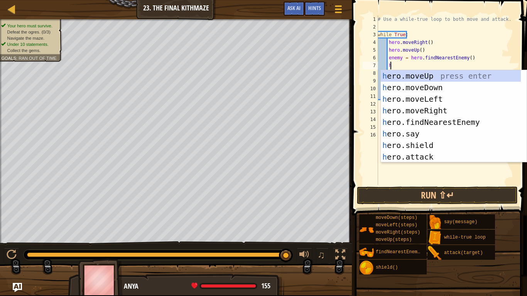
scroll to position [3, 1]
click at [429, 159] on div "h ero.moveUp press enter h ero.moveDown press enter h ero.moveLeft press enter …" at bounding box center [451, 128] width 140 height 116
type textarea "hero.attack(enemy)"
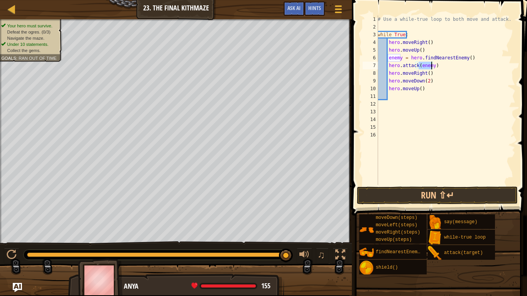
click at [434, 65] on div "# Use a while-true loop to both move and attack. while True : hero . moveRight …" at bounding box center [445, 107] width 139 height 185
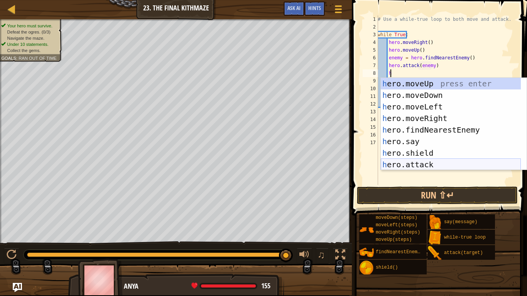
click at [421, 162] on div "h ero.moveUp press enter h ero.moveDown press enter h ero.moveLeft press enter …" at bounding box center [451, 136] width 140 height 116
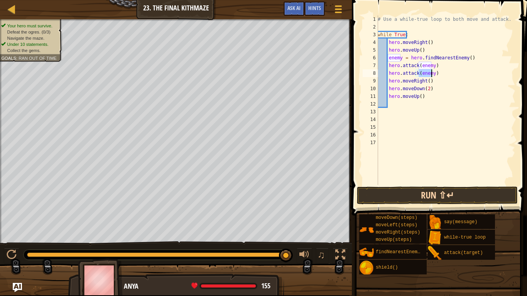
type textarea "hero.attack(enemy)"
click at [436, 191] on button "Run ⇧↵" at bounding box center [437, 196] width 161 height 18
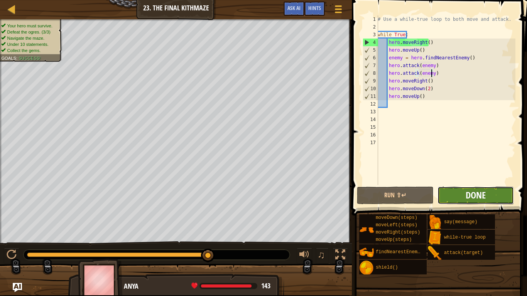
click at [485, 194] on span "Done" at bounding box center [476, 195] width 20 height 12
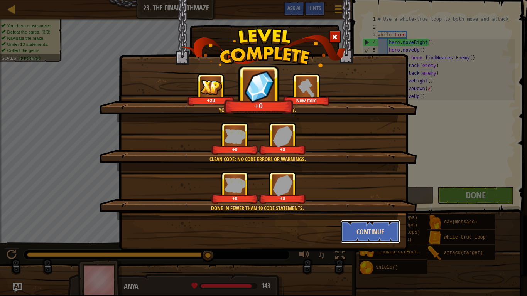
click at [370, 233] on button "Continue" at bounding box center [371, 231] width 60 height 23
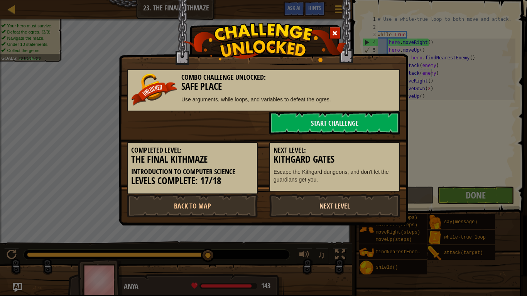
click at [303, 204] on link "Next Level" at bounding box center [334, 205] width 131 height 23
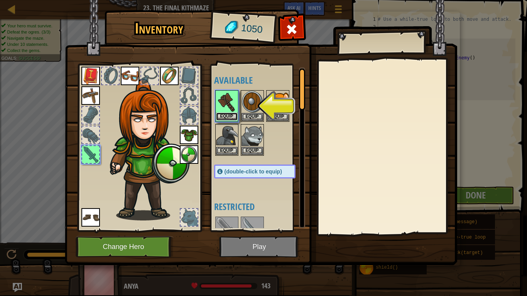
click at [232, 116] on button "Equip" at bounding box center [227, 117] width 22 height 8
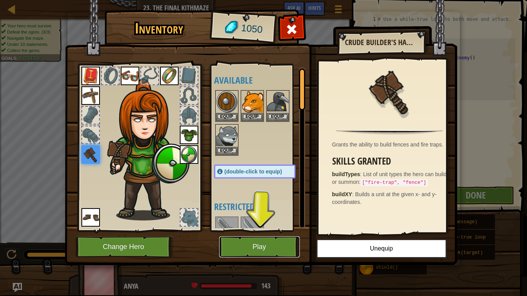
click at [247, 236] on button "Play" at bounding box center [259, 246] width 81 height 21
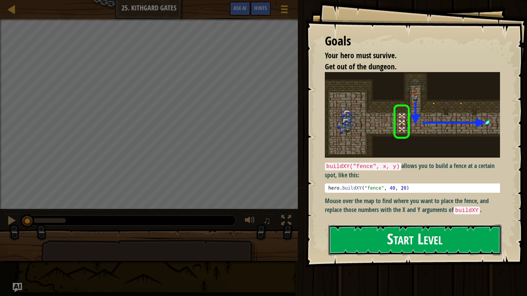
click at [413, 230] on button "Start Level" at bounding box center [414, 240] width 173 height 30
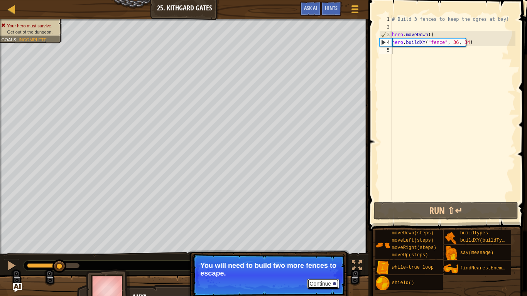
click at [324, 236] on button "Continue" at bounding box center [323, 284] width 32 height 10
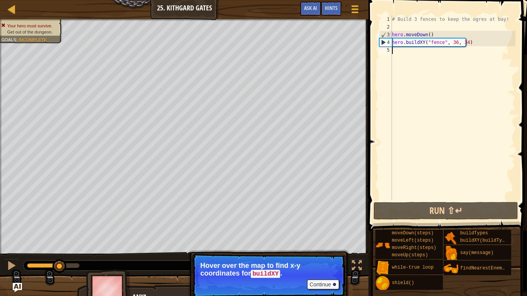
scroll to position [3, 0]
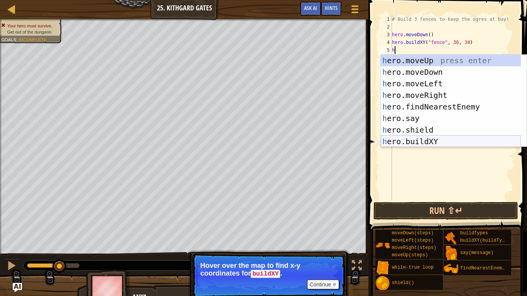
click at [472, 138] on div "h ero.moveUp press enter h ero.moveDown press enter h ero.moveLeft press enter …" at bounding box center [451, 113] width 140 height 116
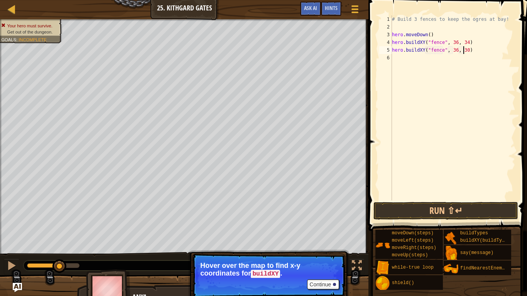
click at [462, 50] on div "# Build 3 fences to keep the ogres at bay! hero . moveDown ( ) hero . buildXY (…" at bounding box center [452, 115] width 125 height 201
type textarea "hero.buildXY("fence", 36, 34)"
click at [437, 208] on button "Run ⇧↵" at bounding box center [445, 211] width 145 height 18
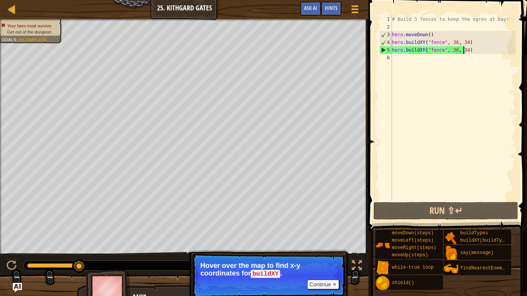
click at [468, 55] on div "# Build 3 fences to keep the ogres at bay! hero . moveDown ( ) hero . buildXY (…" at bounding box center [452, 115] width 125 height 201
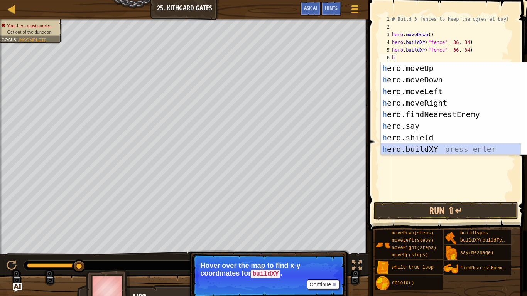
click at [424, 145] on div "h ero.moveUp press enter h ero.moveDown press enter h ero.moveLeft press enter …" at bounding box center [451, 120] width 140 height 116
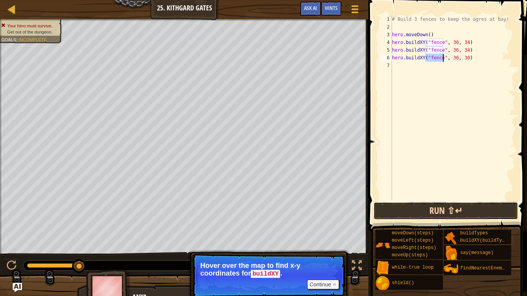
click at [438, 212] on button "Run ⇧↵" at bounding box center [445, 211] width 145 height 18
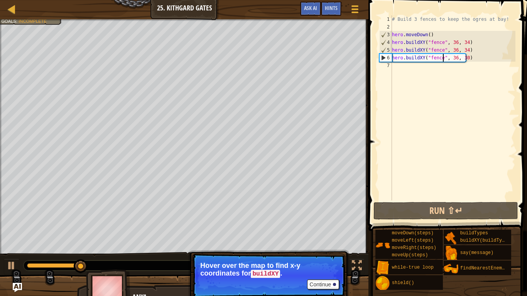
click at [468, 51] on div "# Build 3 fences to keep the ogres at bay! hero . moveDown ( ) hero . buildXY (…" at bounding box center [452, 115] width 125 height 201
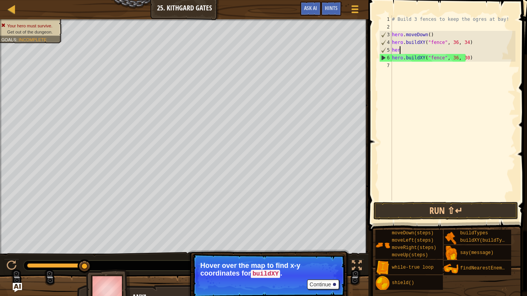
type textarea "h"
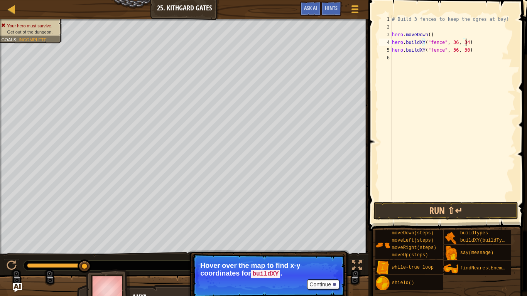
click at [468, 51] on div "# Build 3 fences to keep the ogres at bay! hero . moveDown ( ) hero . buildXY (…" at bounding box center [452, 115] width 125 height 201
type textarea "hero.buildXY("fence", 36, 30)"
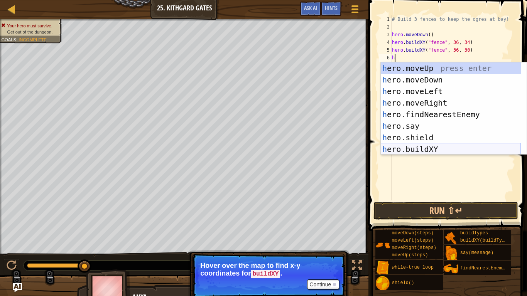
click at [424, 148] on div "h ero.moveUp press enter h ero.moveDown press enter h ero.moveLeft press enter …" at bounding box center [451, 120] width 140 height 116
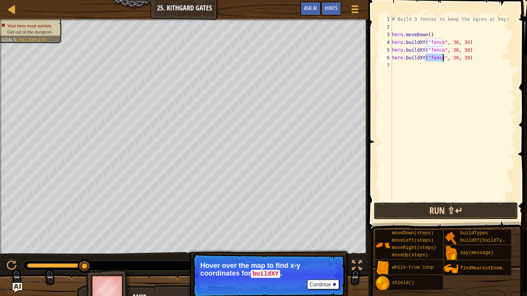
click at [453, 210] on button "Run ⇧↵" at bounding box center [445, 211] width 145 height 18
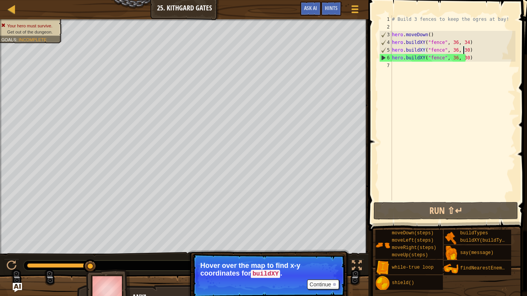
click at [463, 52] on div "# Build 3 fences to keep the ogres at bay! hero . moveDown ( ) hero . buildXY (…" at bounding box center [452, 115] width 125 height 201
click at [431, 36] on div "# Build 3 fences to keep the ogres at bay! hero . moveDown ( ) hero . buildXY (…" at bounding box center [452, 115] width 125 height 201
type textarea "hero.moveDown()"
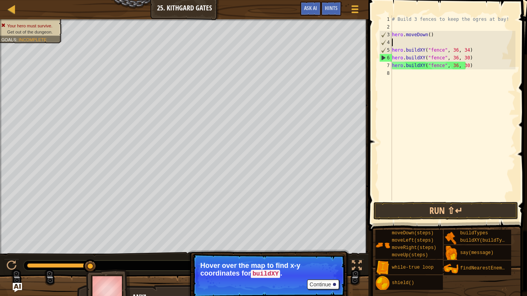
type textarea "h"
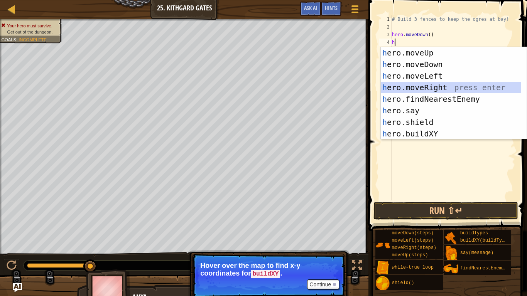
click at [430, 84] on div "h ero.moveUp press enter h ero.moveDown press enter h ero.moveLeft press enter …" at bounding box center [451, 105] width 140 height 116
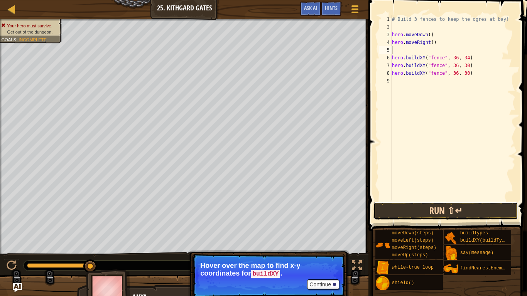
click at [453, 218] on button "Run ⇧↵" at bounding box center [445, 211] width 145 height 18
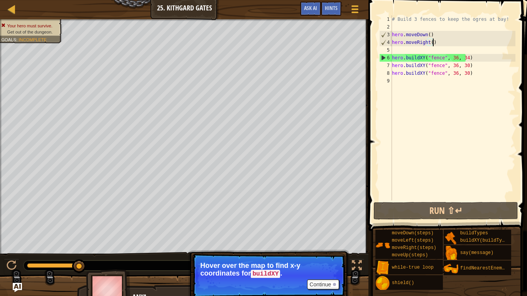
click at [433, 44] on div "# Build 3 fences to keep the ogres at bay! hero . moveDown ( ) hero . moveRight…" at bounding box center [452, 115] width 125 height 201
click at [430, 44] on div "# Build 3 fences to keep the ogres at bay! hero . moveDown ( ) hero . moveRight…" at bounding box center [452, 115] width 125 height 201
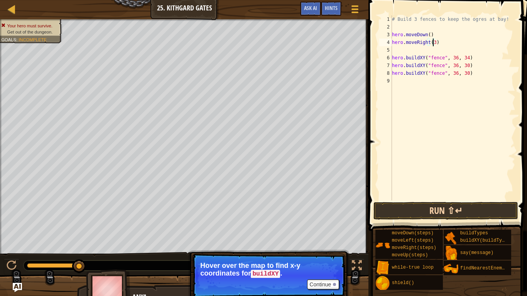
type textarea "hero.moveRight(3)"
click at [400, 213] on button "Run ⇧↵" at bounding box center [445, 211] width 145 height 18
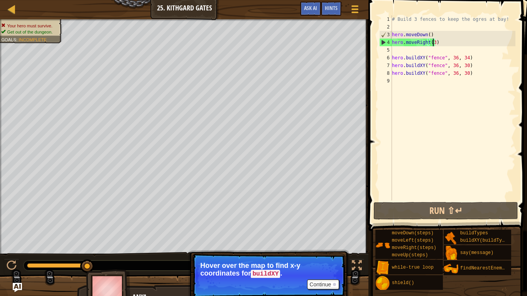
click at [440, 44] on div "# Build 3 fences to keep the ogres at bay! hero . moveDown ( ) hero . moveRight…" at bounding box center [452, 115] width 125 height 201
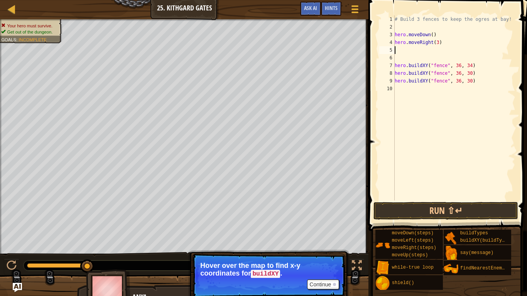
click at [395, 42] on div "# Build 3 fences to keep the ogres at bay! hero . moveDown ( ) hero . moveRight…" at bounding box center [454, 115] width 123 height 201
type textarea "hero.moveRight(3)"
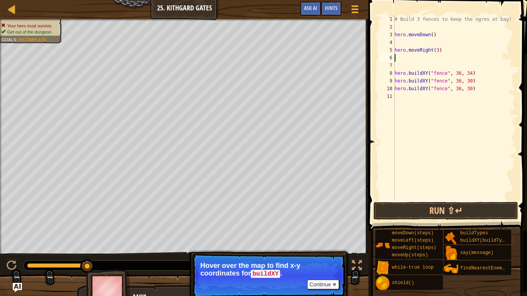
click at [395, 57] on div "# Build 3 fences to keep the ogres at bay! hero . moveDown ( ) hero . moveRight…" at bounding box center [454, 115] width 123 height 201
click at [399, 64] on div "# Build 3 fences to keep the ogres at bay! hero . moveDown ( ) hero . moveRight…" at bounding box center [454, 115] width 123 height 201
type textarea "hero.moveRight(3)"
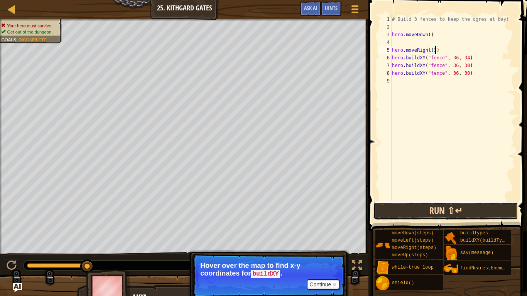
click at [401, 216] on button "Run ⇧↵" at bounding box center [445, 211] width 145 height 18
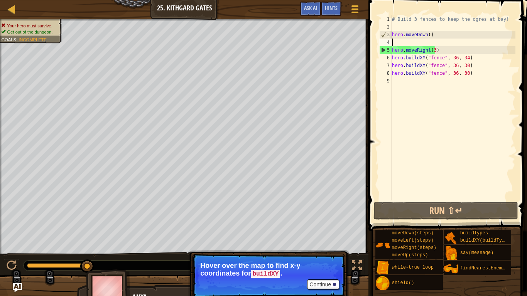
click at [400, 43] on div "# Build 3 fences to keep the ogres at bay! hero . moveDown ( ) hero . moveRight…" at bounding box center [452, 115] width 125 height 201
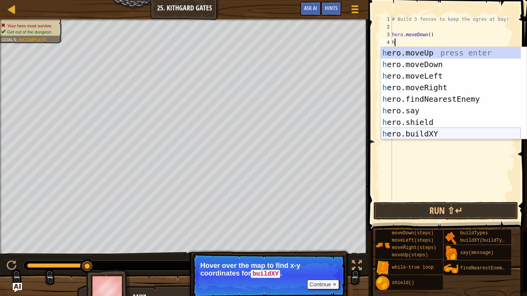
click at [423, 131] on div "h ero.moveUp press enter h ero.moveDown press enter h ero.moveLeft press enter …" at bounding box center [451, 105] width 140 height 116
type textarea "hero.buildXY("fence", 36, 30)"
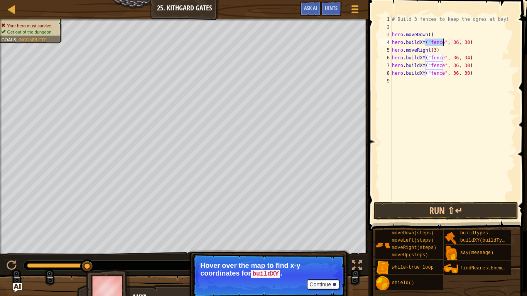
click at [478, 41] on div "# Build 3 fences to keep the ogres at bay! hero . moveDown ( ) hero . buildXY (…" at bounding box center [452, 115] width 125 height 201
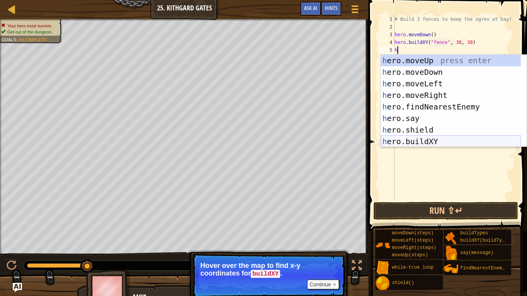
click at [445, 138] on div "h ero.moveUp press enter h ero.moveDown press enter h ero.moveLeft press enter …" at bounding box center [451, 113] width 140 height 116
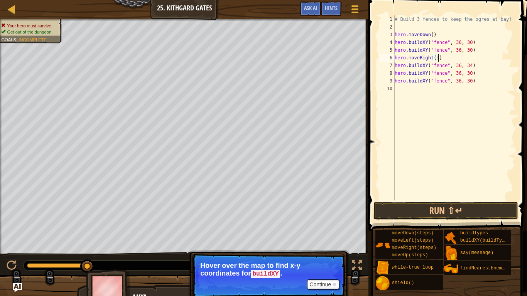
click at [470, 55] on div "# Build 3 fences to keep the ogres at bay! hero . moveDown ( ) hero . buildXY (…" at bounding box center [454, 115] width 123 height 201
click at [474, 51] on div "# Build 3 fences to keep the ogres at bay! hero . moveDown ( ) hero . buildXY (…" at bounding box center [454, 115] width 123 height 201
type textarea "hero.buildXY("fence", 36, 30)"
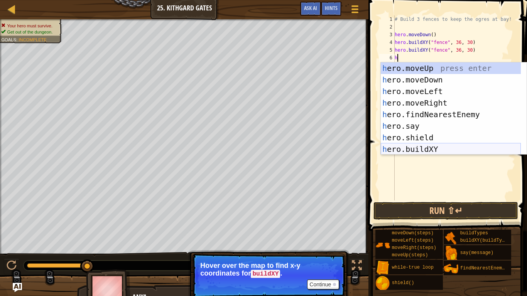
click at [438, 149] on div "h ero.moveUp press enter h ero.moveDown press enter h ero.moveLeft press enter …" at bounding box center [451, 120] width 140 height 116
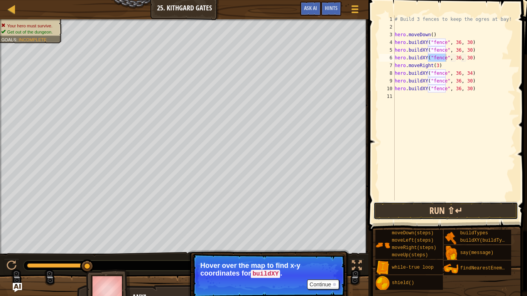
click at [424, 206] on button "Run ⇧↵" at bounding box center [445, 211] width 145 height 18
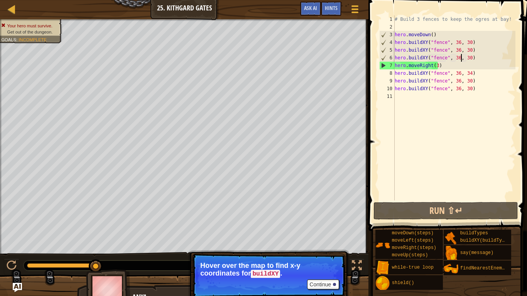
click at [459, 58] on div "# Build 3 fences to keep the ogres at bay! hero . moveDown ( ) hero . buildXY (…" at bounding box center [454, 115] width 123 height 201
click at [380, 0] on span at bounding box center [448, 105] width 165 height 254
click at [466, 42] on div "# Build 3 fences to keep the ogres at bay! hero . moveDown ( ) hero . buildXY (…" at bounding box center [454, 115] width 123 height 201
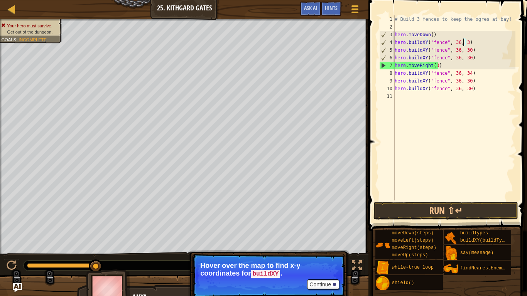
scroll to position [3, 6]
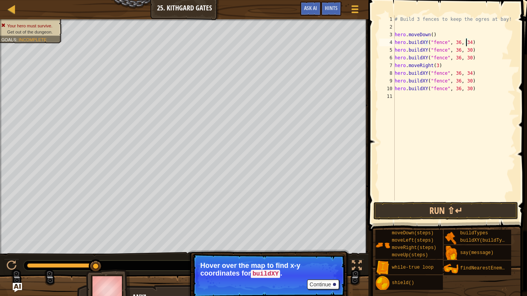
click at [466, 59] on div "# Build 3 fences to keep the ogres at bay! hero . moveDown ( ) hero . buildXY (…" at bounding box center [454, 115] width 123 height 201
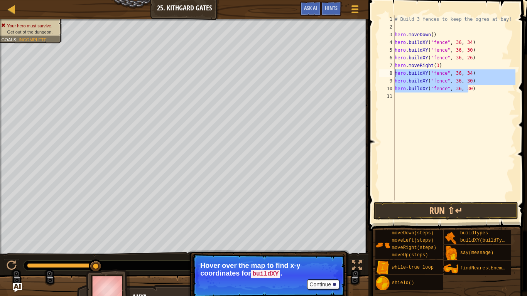
drag, startPoint x: 469, startPoint y: 91, endPoint x: 392, endPoint y: 75, distance: 78.0
click at [392, 75] on div "hero.buildXY("fence", 36, 26) 1 2 3 4 5 6 7 8 9 10 11 # Build 3 fences to keep …" at bounding box center [447, 107] width 138 height 185
type textarea "hero.buildXY("fence", 36, 34) hero.buildXY("fence", 36, 30)"
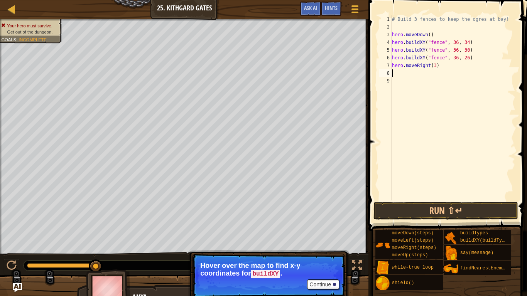
scroll to position [3, 0]
click at [449, 206] on button "Run ⇧↵" at bounding box center [445, 211] width 145 height 18
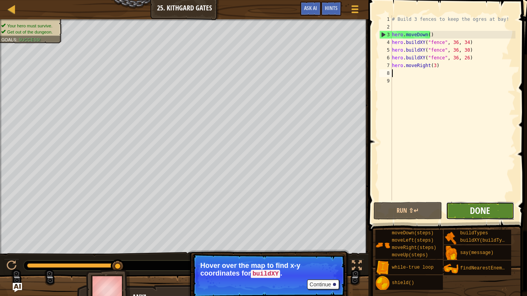
click at [484, 211] on span "Done" at bounding box center [480, 210] width 20 height 12
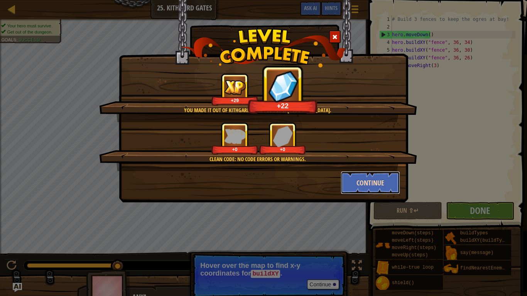
click at [373, 180] on button "Continue" at bounding box center [371, 182] width 60 height 23
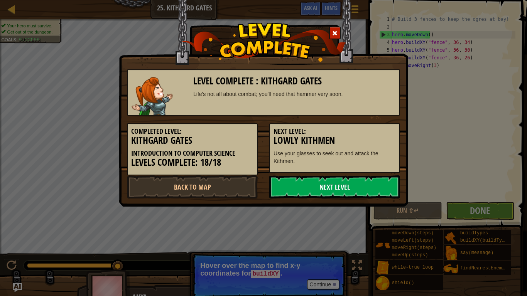
click at [356, 189] on link "Next Level" at bounding box center [334, 187] width 131 height 23
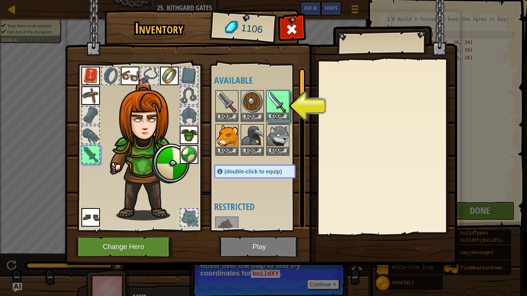
click at [282, 112] on img at bounding box center [278, 102] width 22 height 22
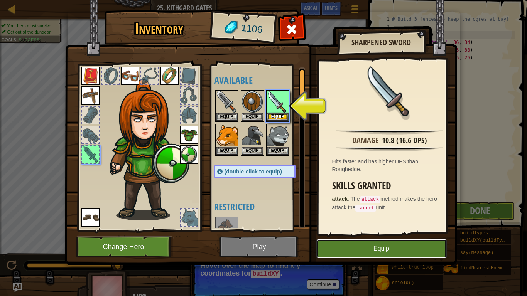
click at [339, 236] on button "Equip" at bounding box center [381, 248] width 130 height 19
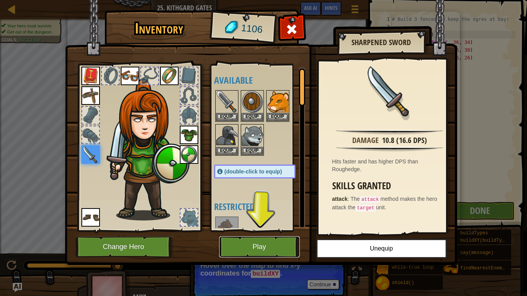
click at [263, 236] on button "Play" at bounding box center [259, 246] width 81 height 21
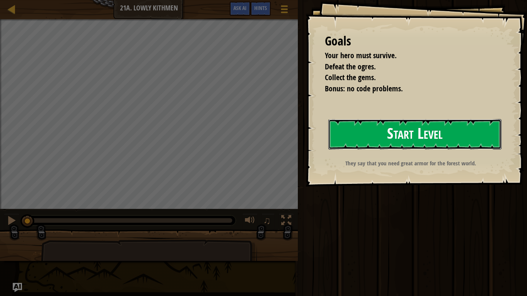
click at [350, 140] on button "Start Level" at bounding box center [414, 134] width 173 height 30
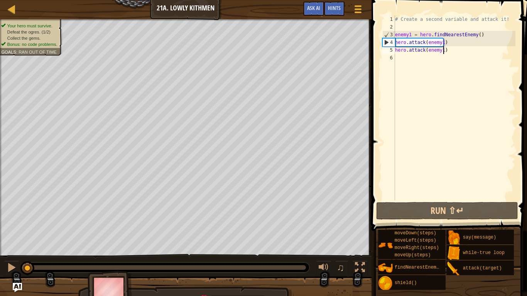
click at [447, 50] on div "# Create a second variable and attack it! enemy1 = hero . findNearestEnemy ( ) …" at bounding box center [454, 115] width 122 height 201
type textarea "hero.attack(enemy1)"
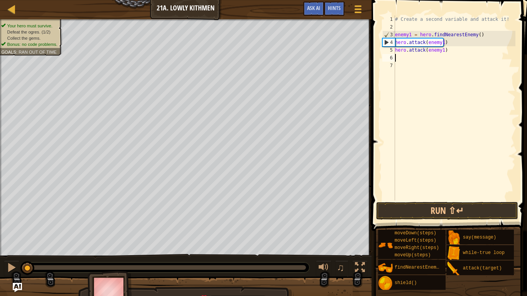
type textarea "h"
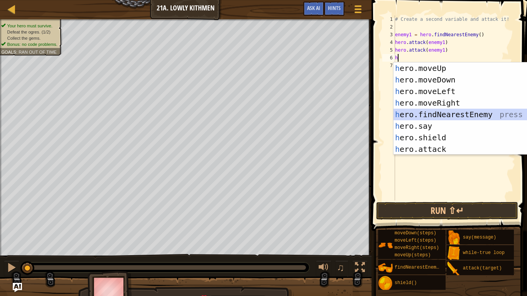
click at [442, 113] on div "h ero.moveUp press enter h ero.moveDown press enter h ero.moveLeft press enter …" at bounding box center [463, 120] width 140 height 116
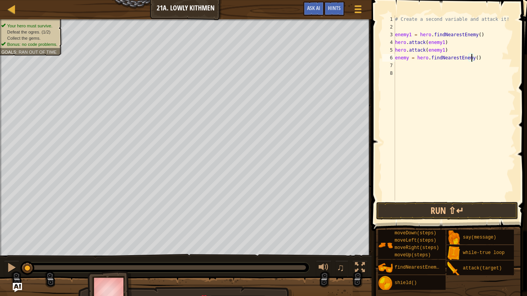
click at [471, 59] on div "# Create a second variable and attack it! enemy1 = hero . findNearestEnemy ( ) …" at bounding box center [454, 115] width 122 height 201
click at [447, 210] on button "Run ⇧↵" at bounding box center [447, 211] width 142 height 18
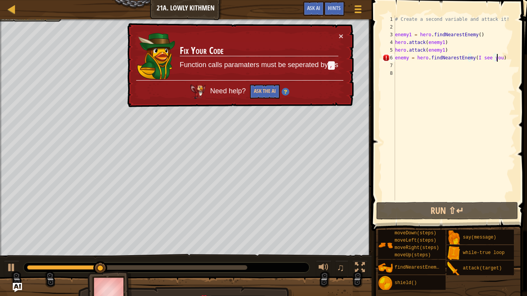
click at [500, 61] on div "# Create a second variable and attack it! enemy1 = hero . findNearestEnemy ( ) …" at bounding box center [454, 115] width 122 height 201
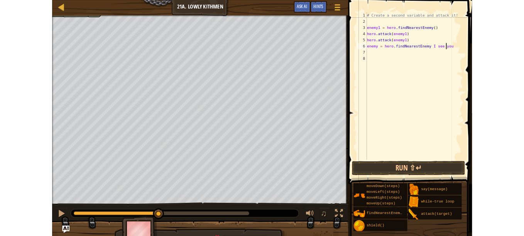
scroll to position [3, 8]
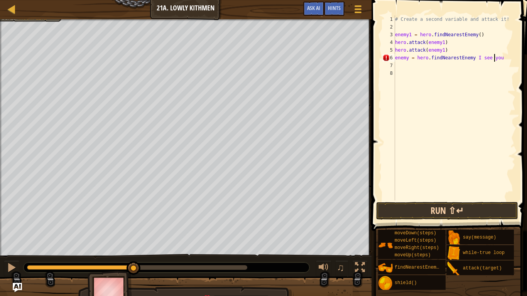
type textarea "enemy = hero.findNearestEnemy I see you"
click at [456, 211] on button "Run ⇧↵" at bounding box center [447, 211] width 142 height 18
